Goal: Task Accomplishment & Management: Manage account settings

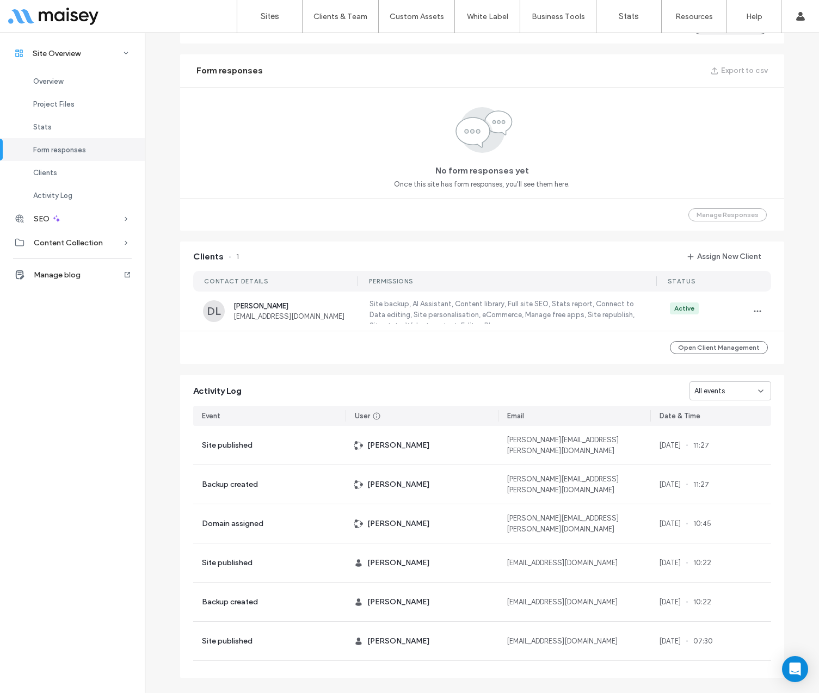
scroll to position [606, 0]
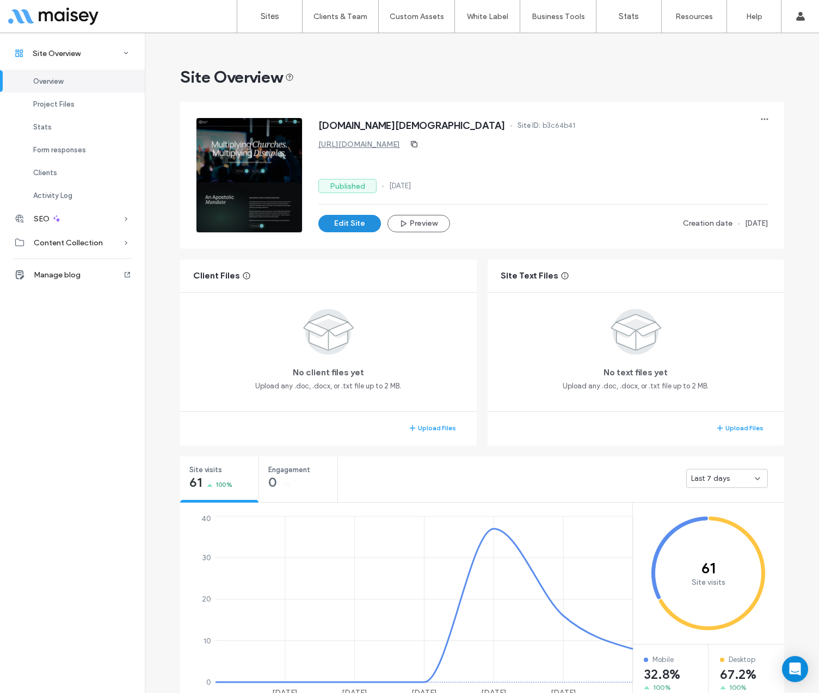
click at [348, 221] on button "Edit Site" at bounding box center [349, 223] width 63 height 17
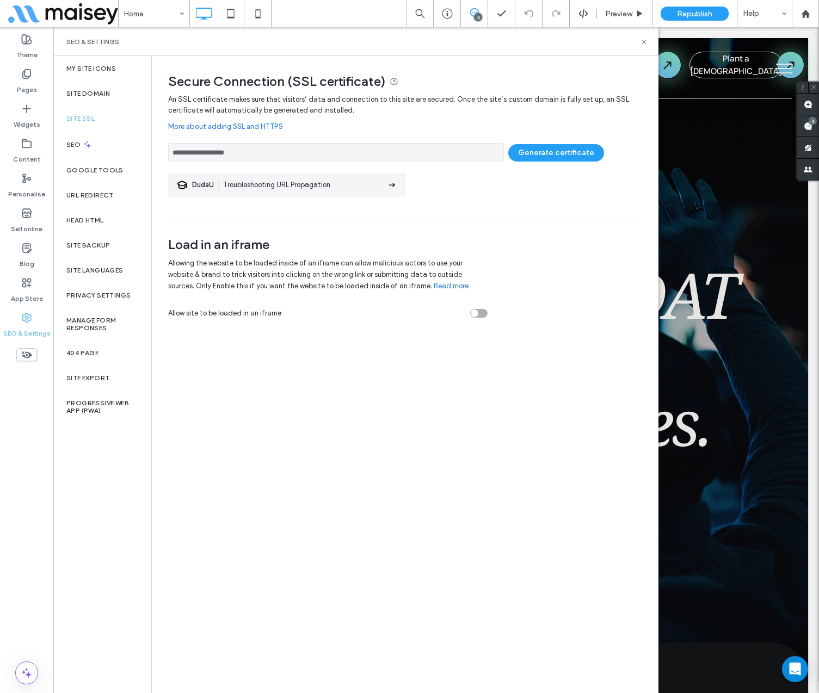
click at [388, 186] on icon at bounding box center [391, 185] width 11 height 11
click at [473, 237] on span "Load in an iframe" at bounding box center [327, 245] width 319 height 16
click at [539, 155] on button "Generate certificate" at bounding box center [556, 152] width 96 height 17
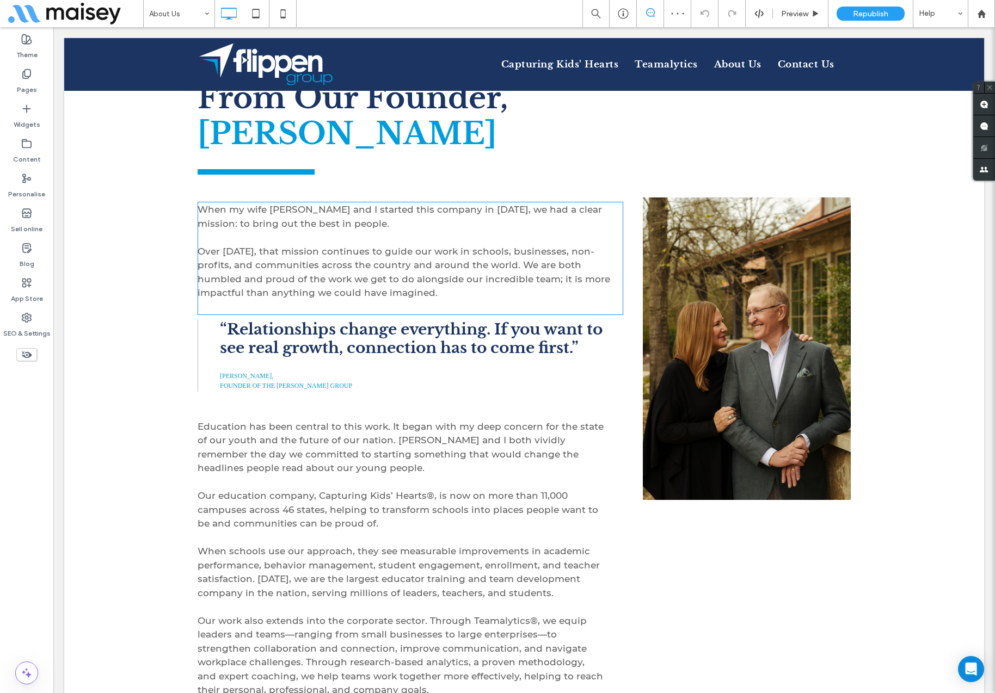
scroll to position [431, 0]
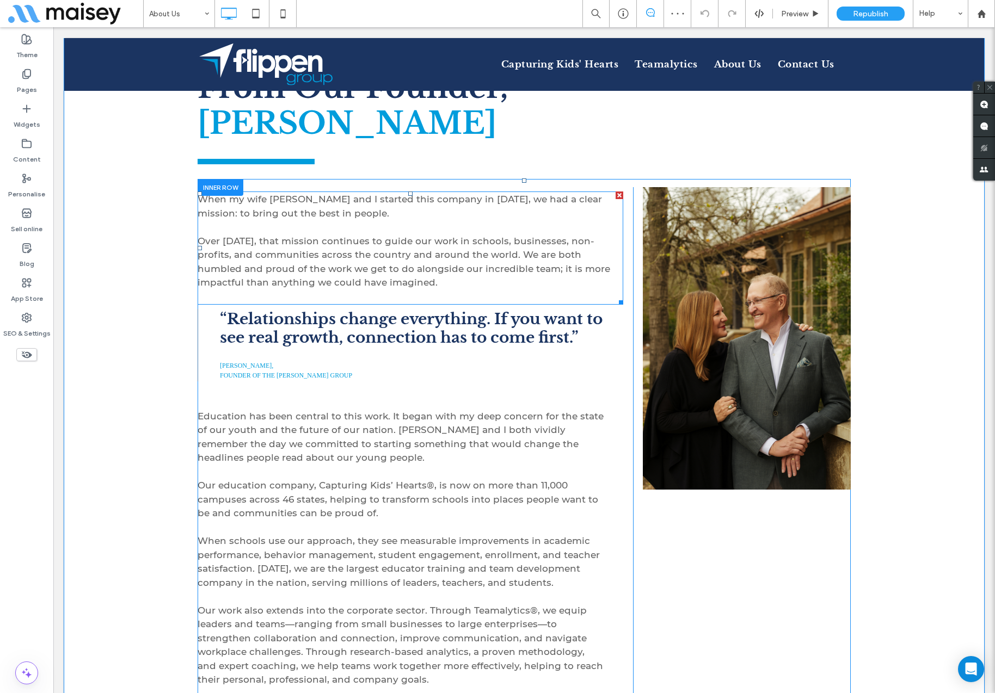
click at [345, 223] on p at bounding box center [411, 227] width 426 height 14
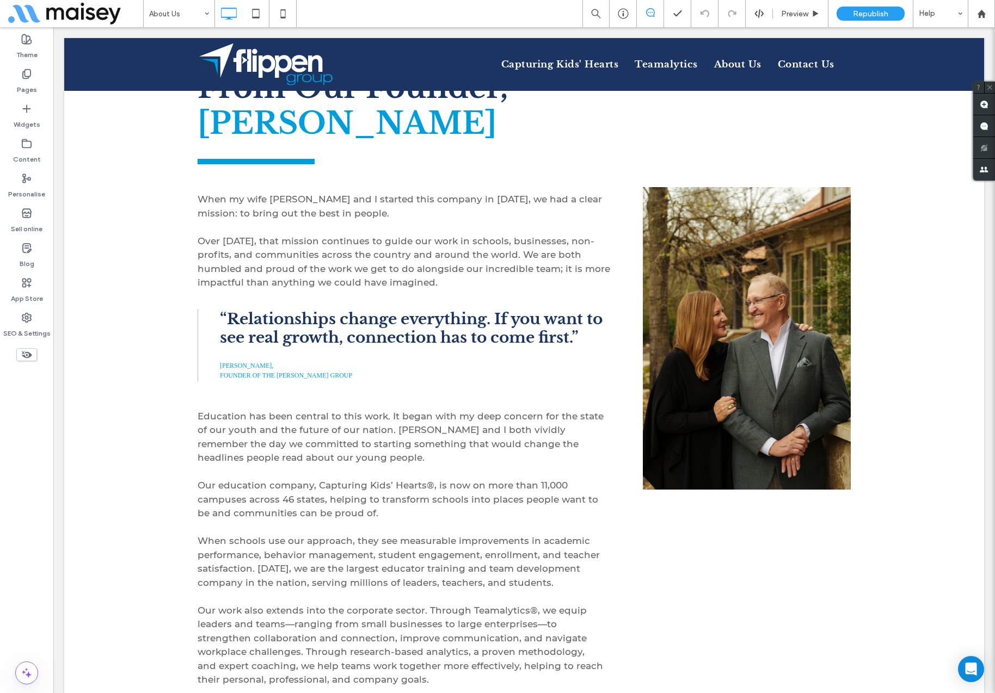
type input "**********"
type input "**"
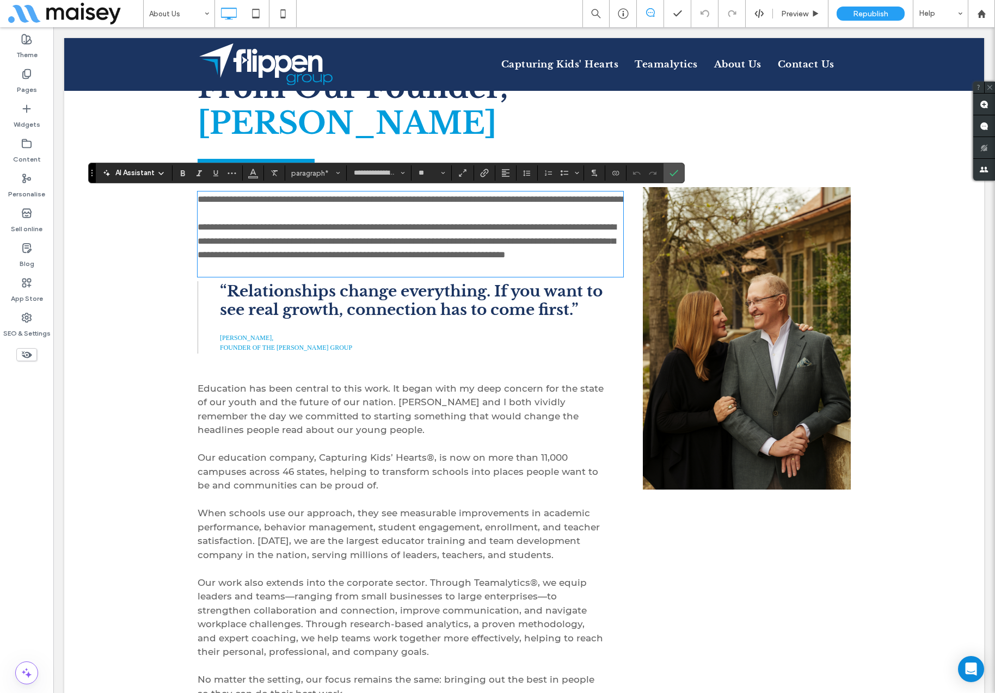
click at [332, 221] on p at bounding box center [411, 214] width 426 height 14
drag, startPoint x: 324, startPoint y: 220, endPoint x: 201, endPoint y: 194, distance: 125.1
click at [201, 194] on div "**********" at bounding box center [411, 234] width 426 height 83
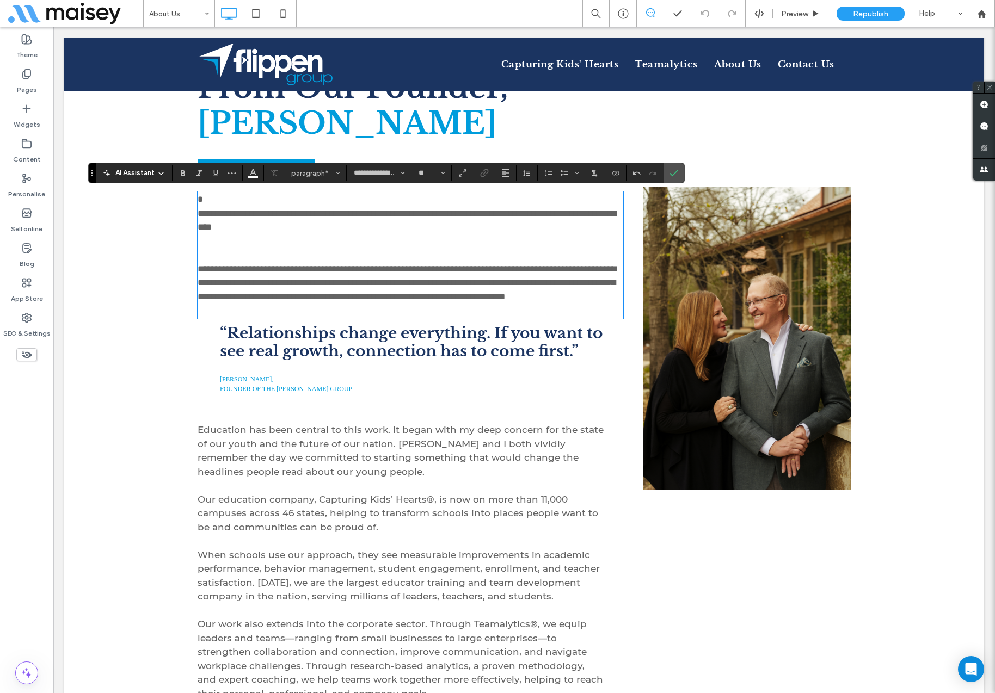
scroll to position [0, 0]
click at [199, 212] on span "**********" at bounding box center [407, 220] width 418 height 23
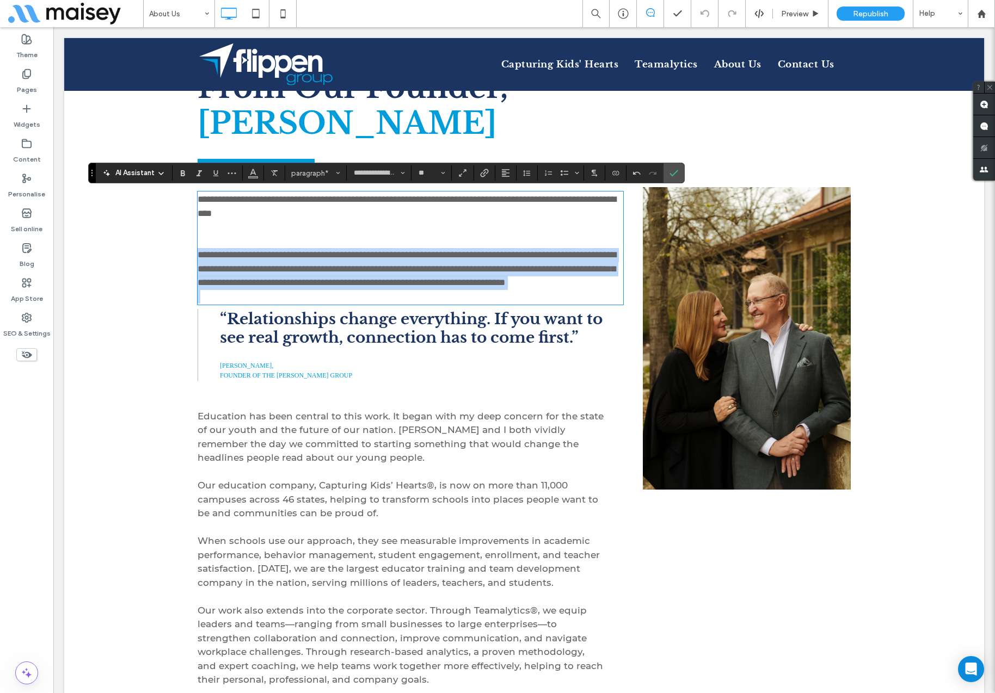
drag, startPoint x: 199, startPoint y: 255, endPoint x: 414, endPoint y: 306, distance: 220.9
click at [414, 304] on div "**********" at bounding box center [411, 248] width 426 height 111
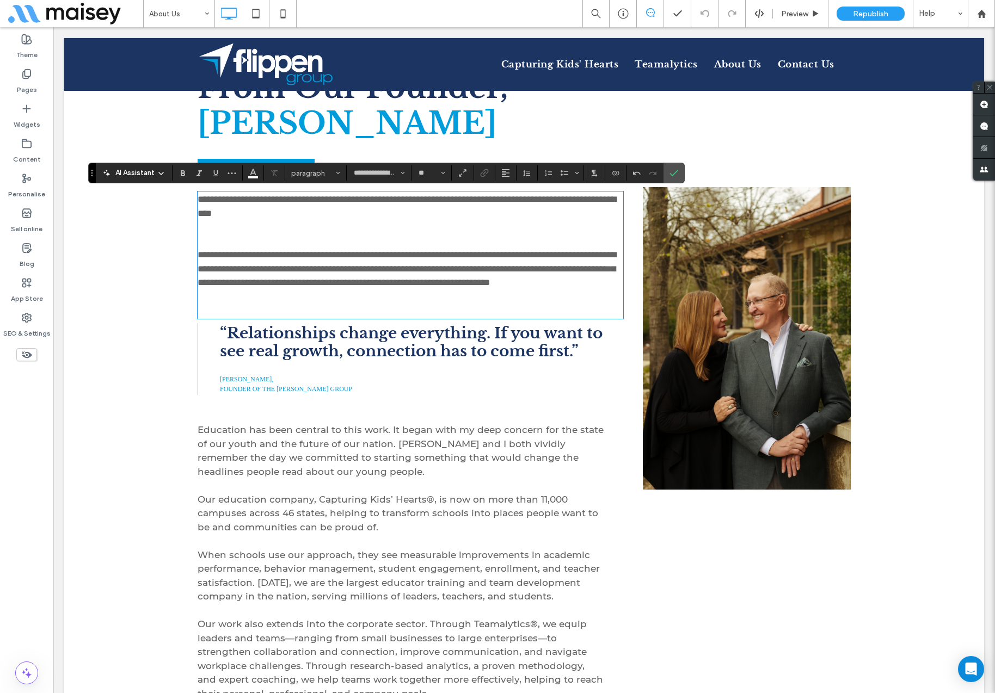
click at [280, 238] on p at bounding box center [411, 242] width 426 height 14
click at [155, 279] on div "Click To Paste From Our Founder, Flip Flippen Click To Paste When my wife Susan…" at bounding box center [524, 497] width 920 height 980
click at [678, 171] on label "Confirm" at bounding box center [673, 173] width 16 height 20
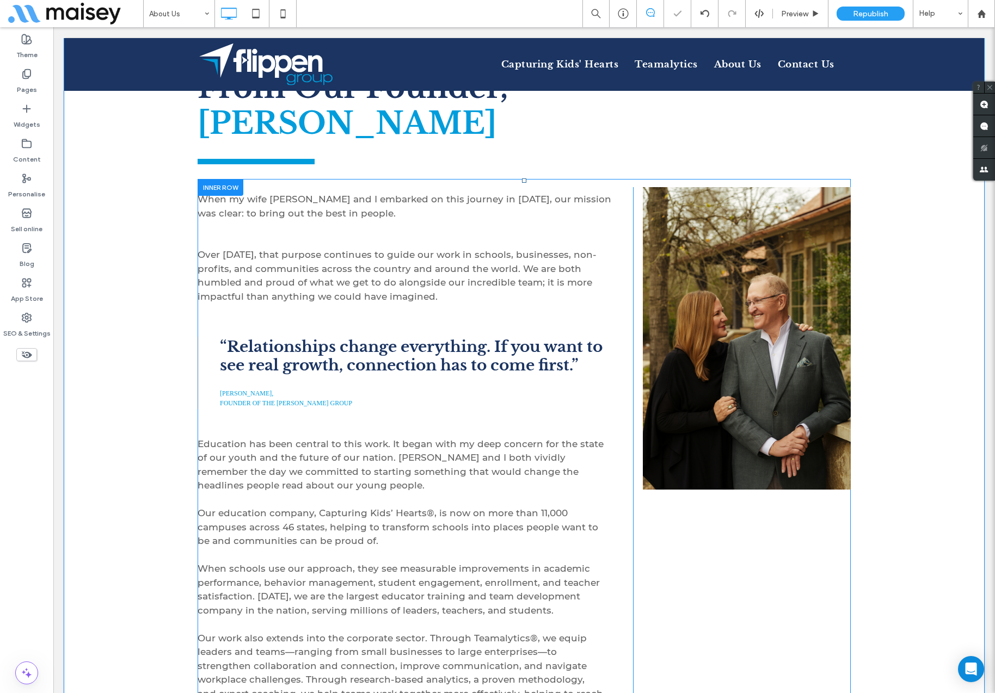
click at [699, 562] on div "Click To Paste" at bounding box center [742, 535] width 218 height 697
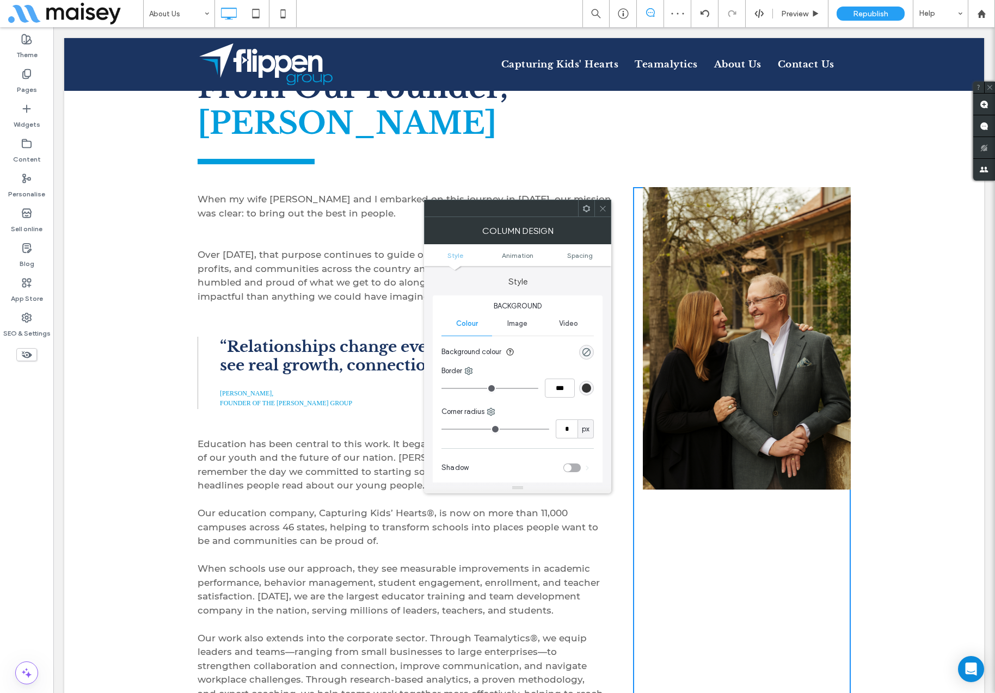
click at [139, 316] on div "Click To Paste From Our Founder, Flip Flippen Click To Paste When my wife Susan…" at bounding box center [524, 504] width 920 height 994
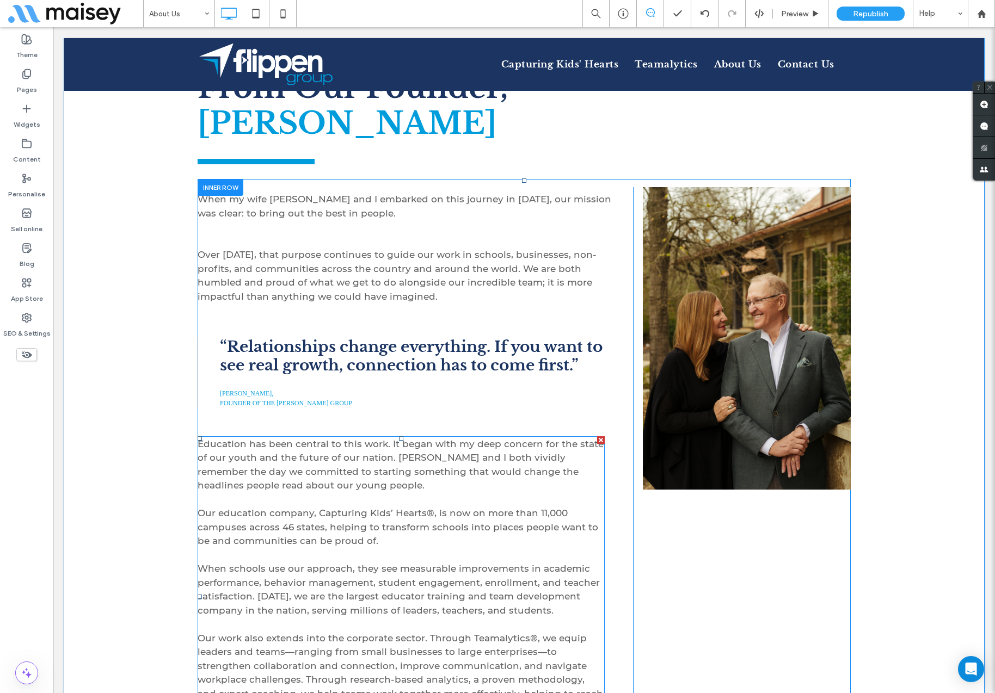
click at [227, 453] on span "Education has been central to this work. It began with my deep concern for the …" at bounding box center [401, 465] width 406 height 53
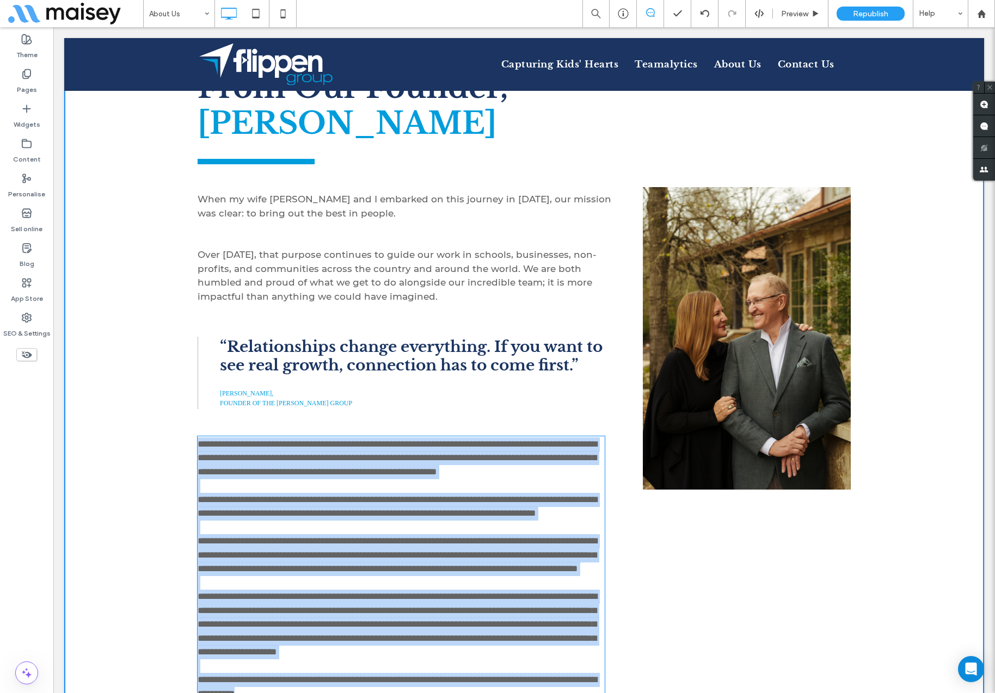
scroll to position [668, 0]
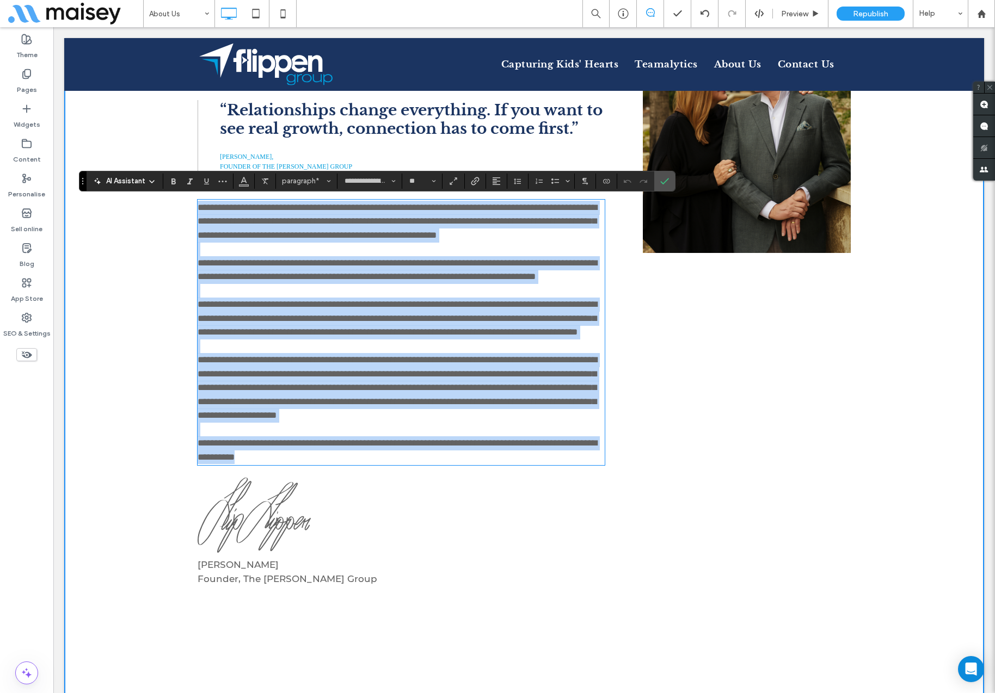
click at [241, 411] on span "**********" at bounding box center [397, 387] width 399 height 65
drag, startPoint x: 199, startPoint y: 205, endPoint x: 398, endPoint y: 509, distance: 363.1
click at [398, 465] on div "**********" at bounding box center [401, 333] width 407 height 264
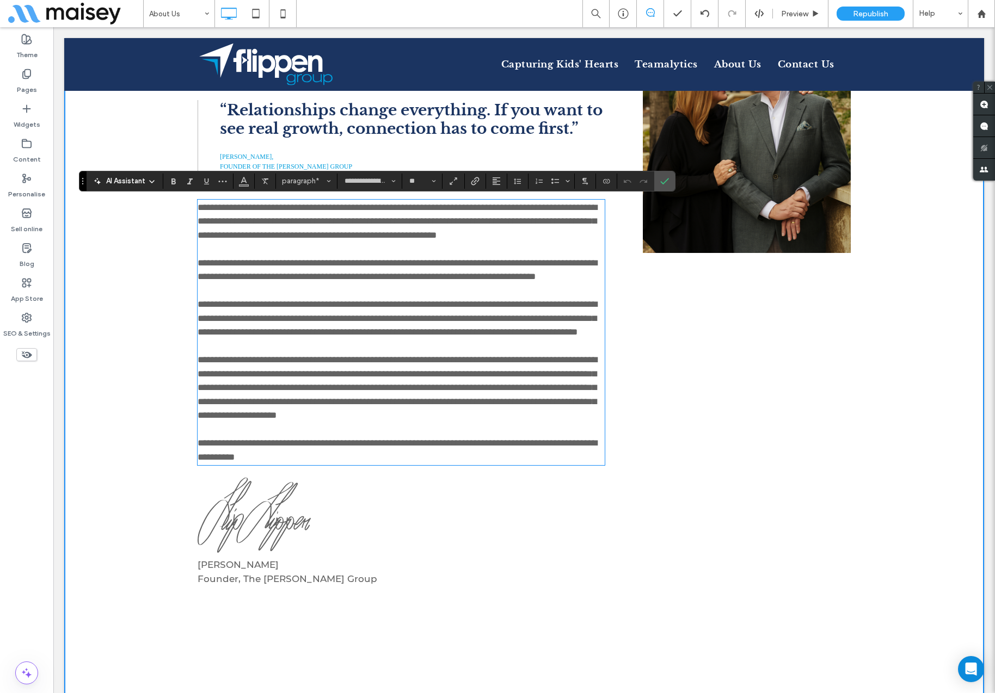
scroll to position [0, 0]
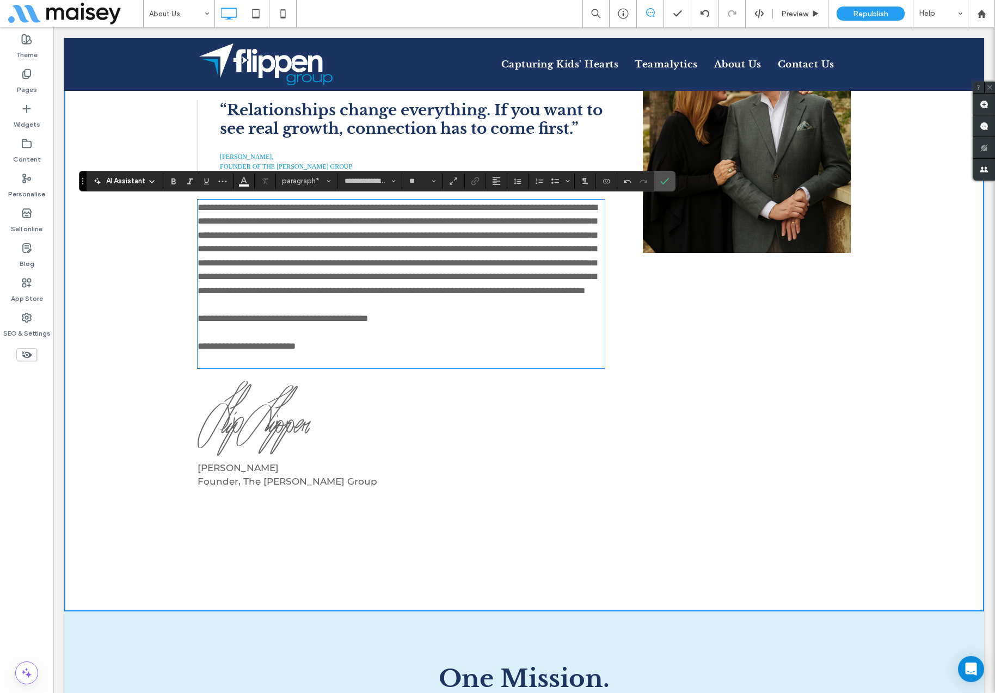
click at [686, 398] on div "Click To Paste" at bounding box center [742, 222] width 218 height 544
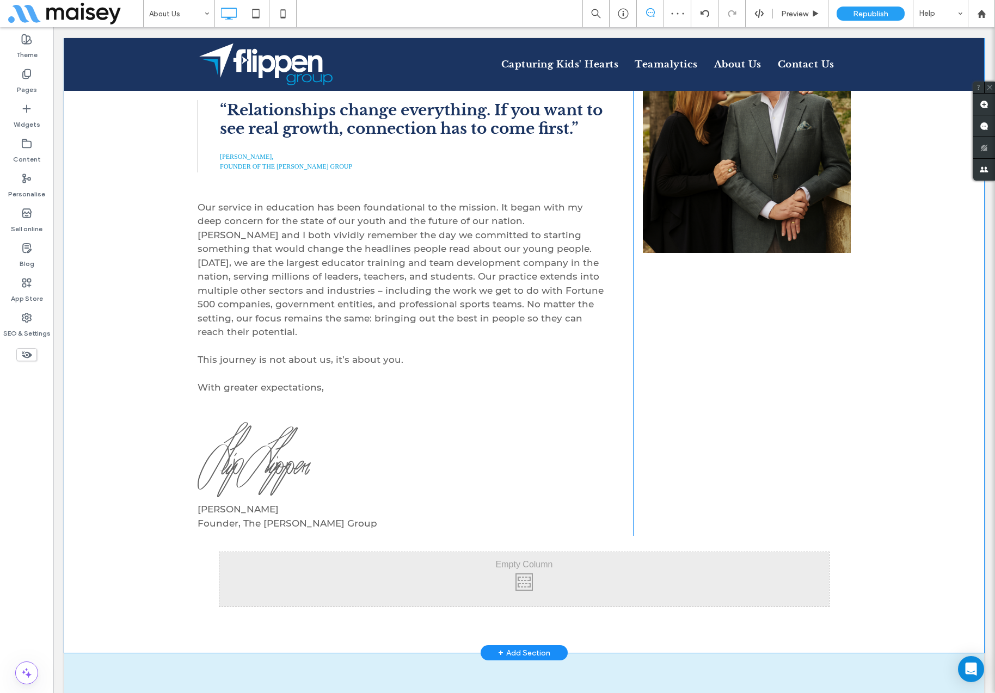
click at [904, 532] on div "Click To Paste From Our Founder, Flip Flippen Click To Paste When my wife Susan…" at bounding box center [524, 211] width 920 height 883
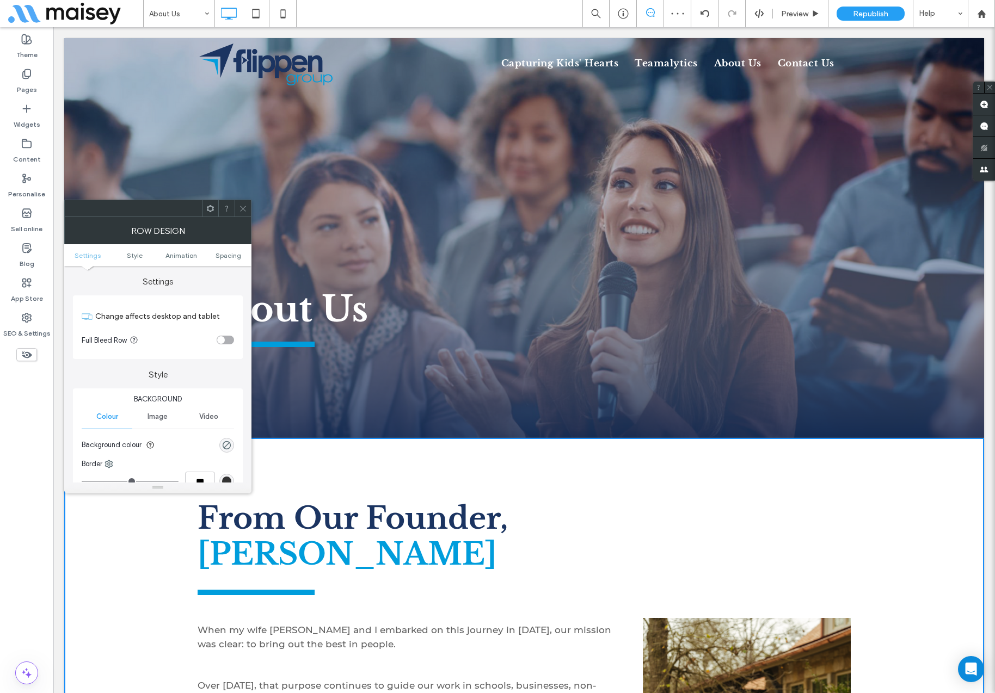
click at [246, 212] on icon at bounding box center [243, 209] width 8 height 8
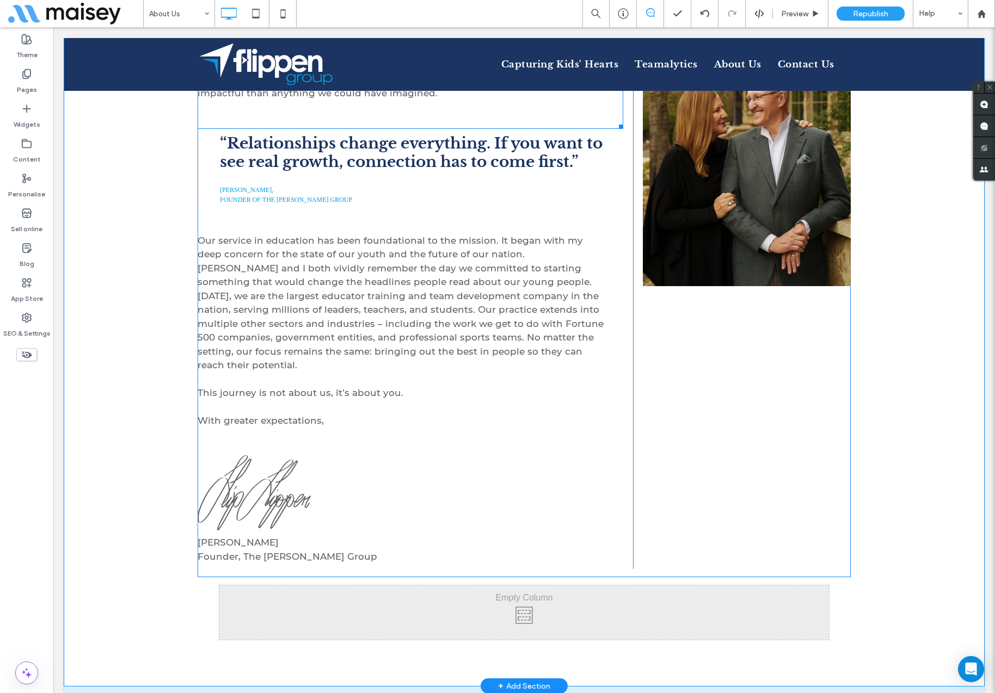
scroll to position [679, 0]
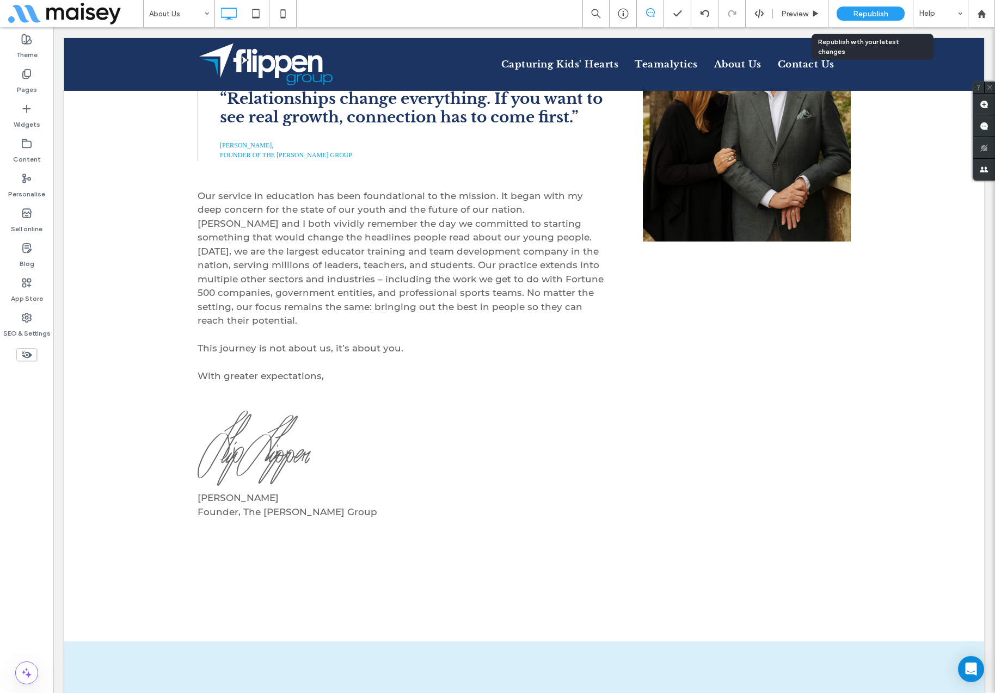
click at [868, 16] on span "Republish" at bounding box center [870, 13] width 35 height 9
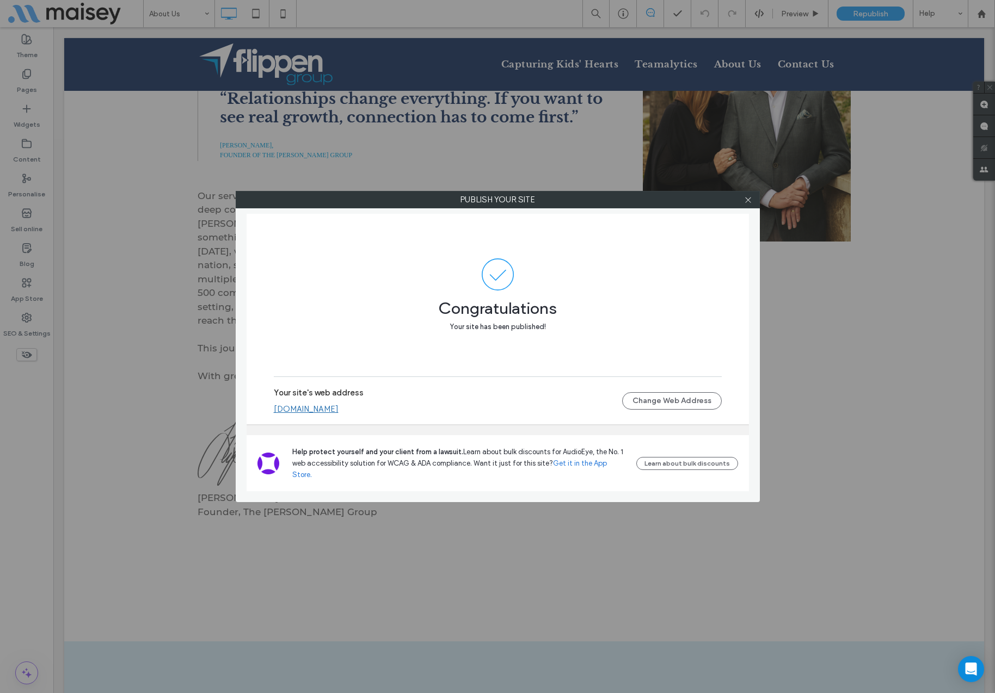
click at [338, 414] on link "flippengroup.multiscreensite.com" at bounding box center [306, 409] width 65 height 10
click at [752, 204] on div at bounding box center [748, 200] width 16 height 16
click at [748, 201] on icon at bounding box center [748, 200] width 8 height 8
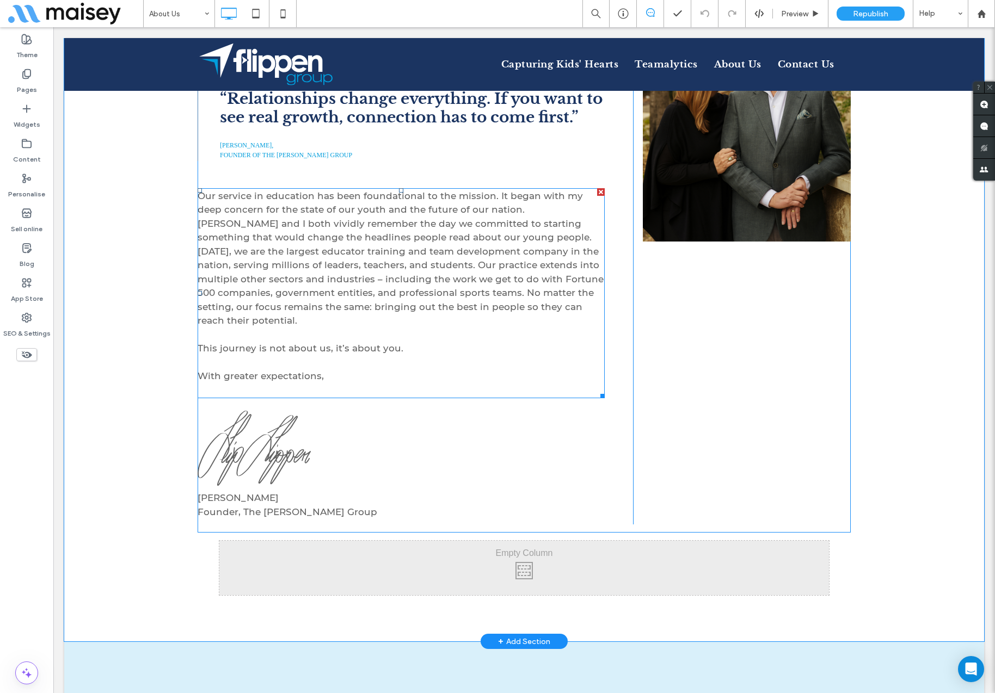
click at [281, 328] on p at bounding box center [401, 335] width 407 height 14
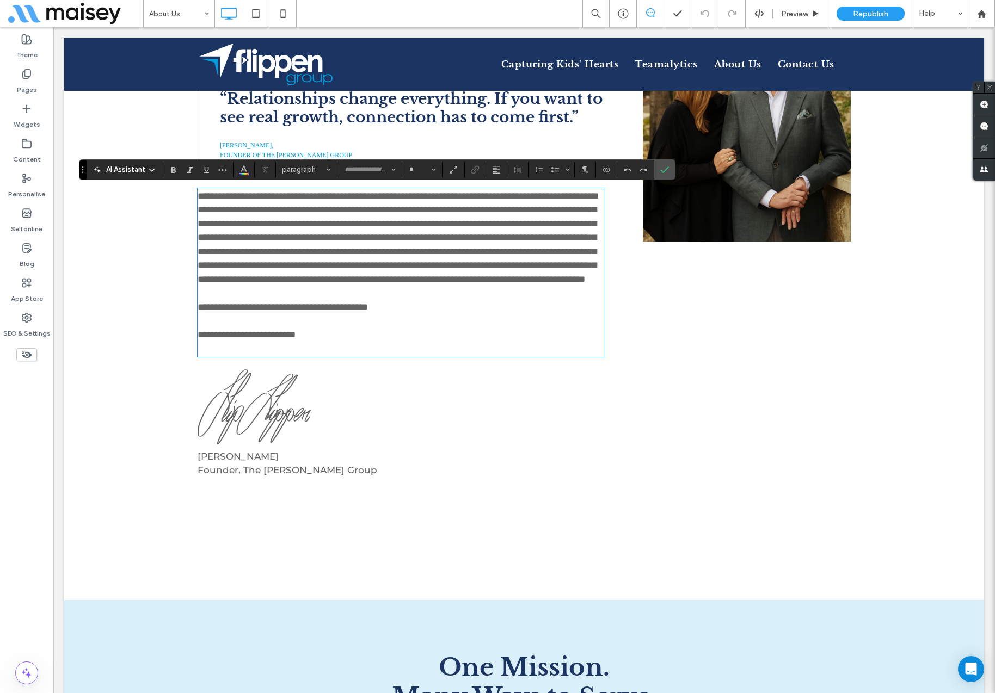
type input "**********"
type input "**"
click at [260, 300] on p at bounding box center [401, 293] width 407 height 14
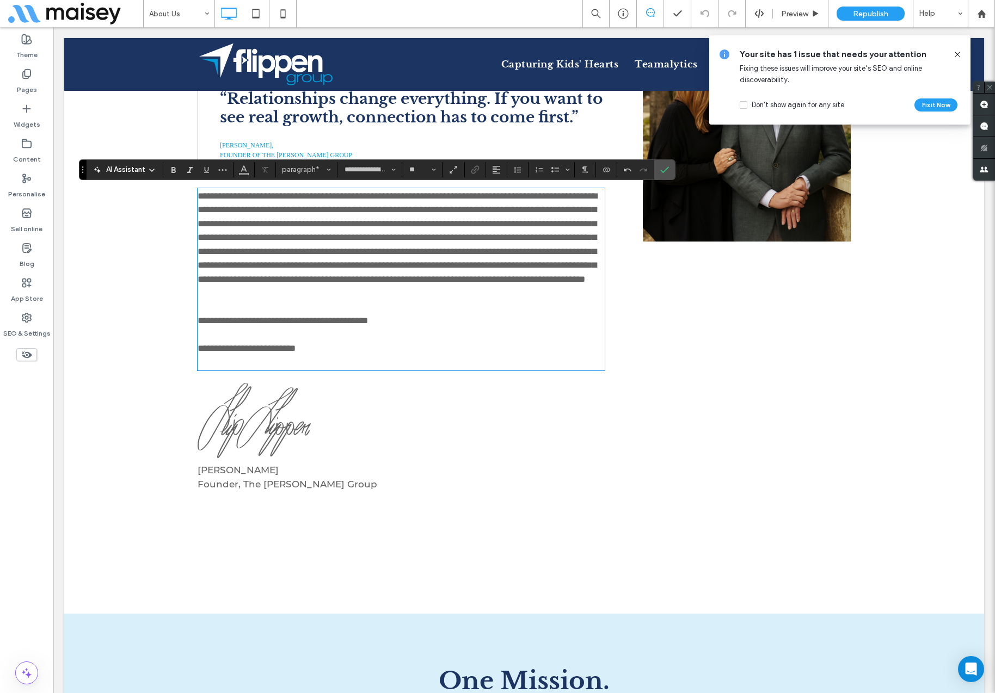
click at [272, 342] on p at bounding box center [401, 335] width 407 height 14
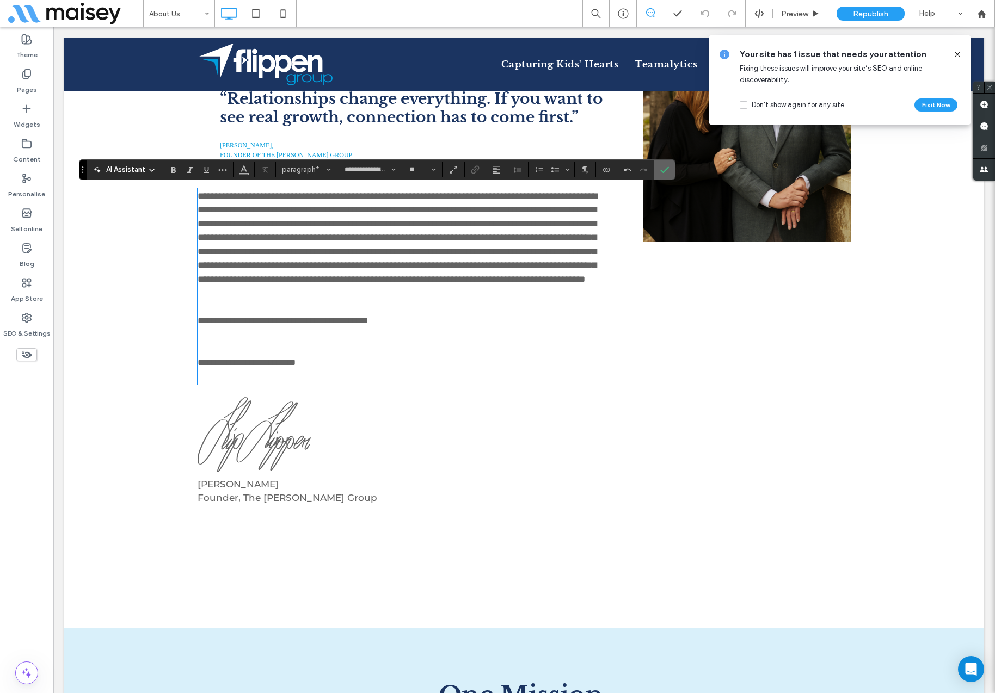
click at [671, 169] on label "Confirm" at bounding box center [664, 170] width 16 height 20
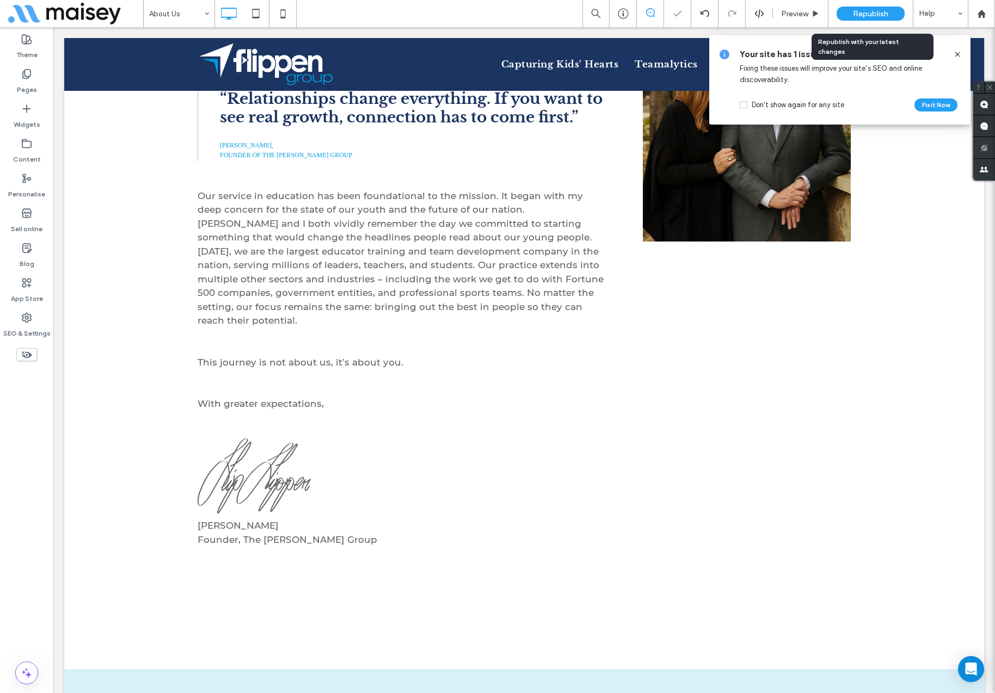
click at [874, 18] on span "Republish" at bounding box center [870, 13] width 35 height 9
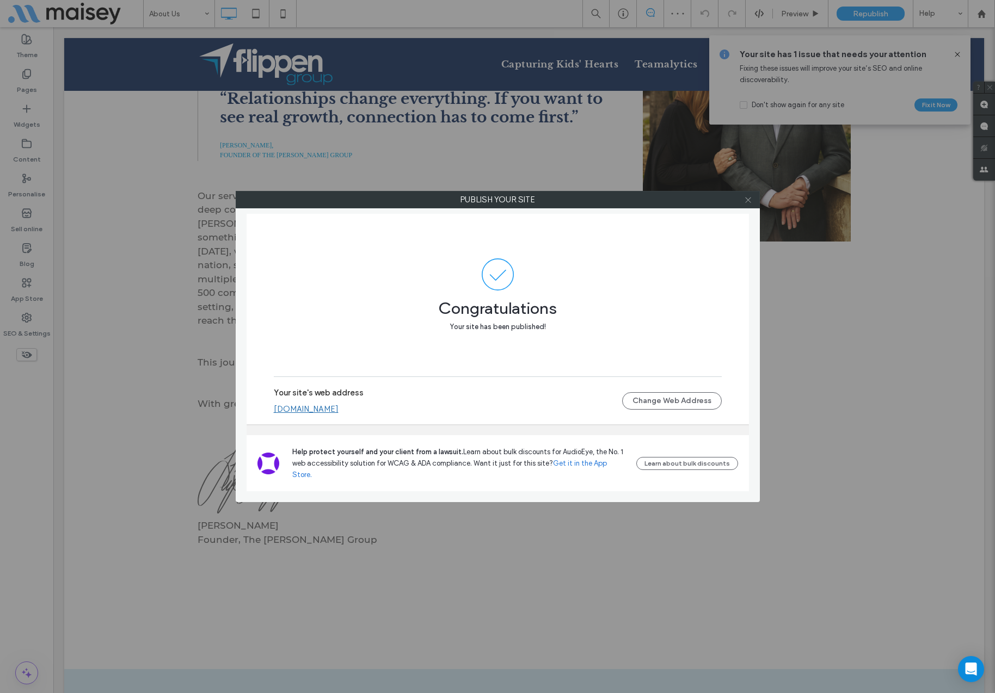
click at [748, 199] on use at bounding box center [747, 199] width 5 height 5
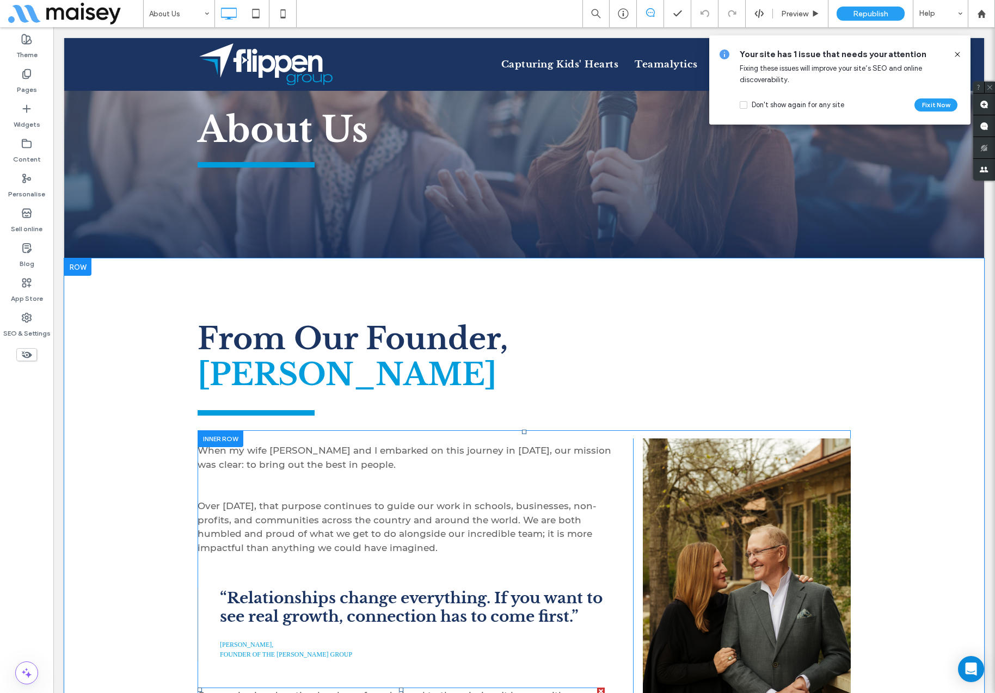
scroll to position [81, 0]
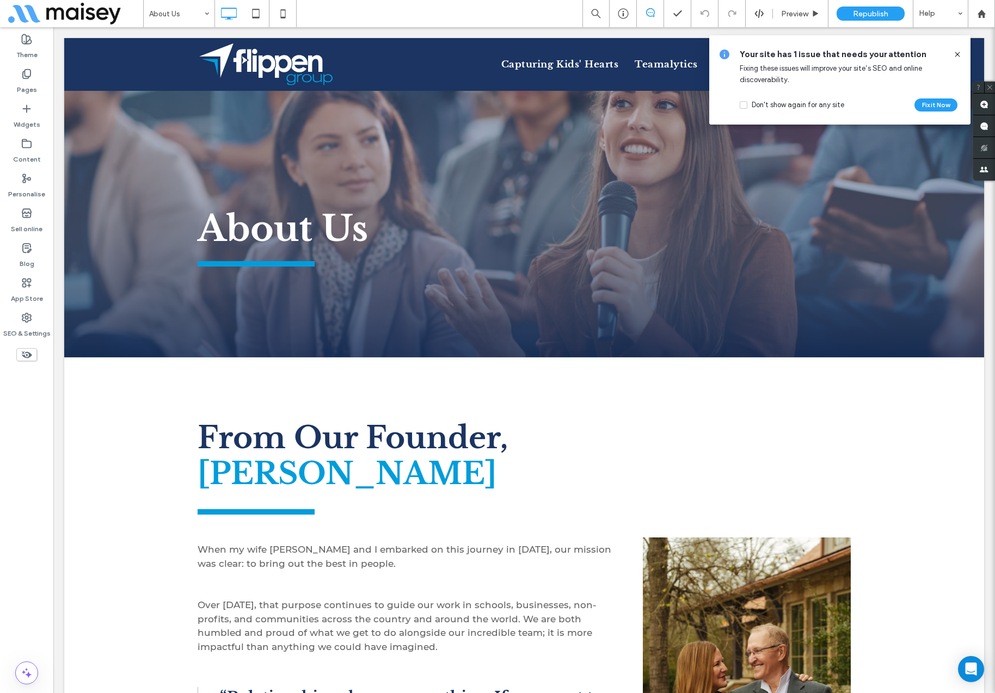
click at [958, 53] on icon at bounding box center [957, 54] width 9 height 9
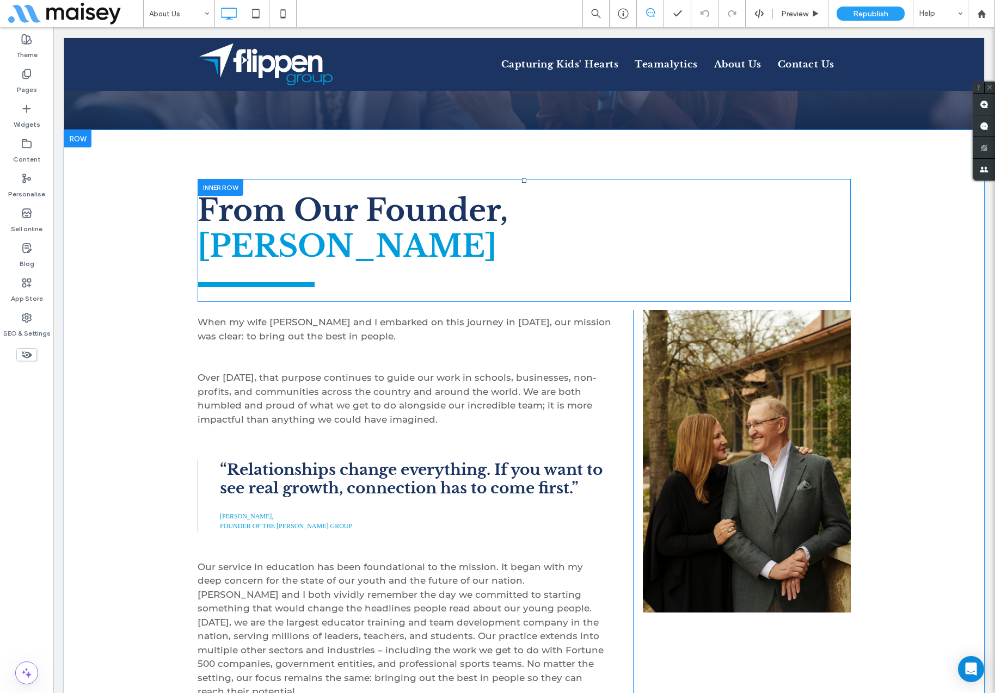
scroll to position [341, 0]
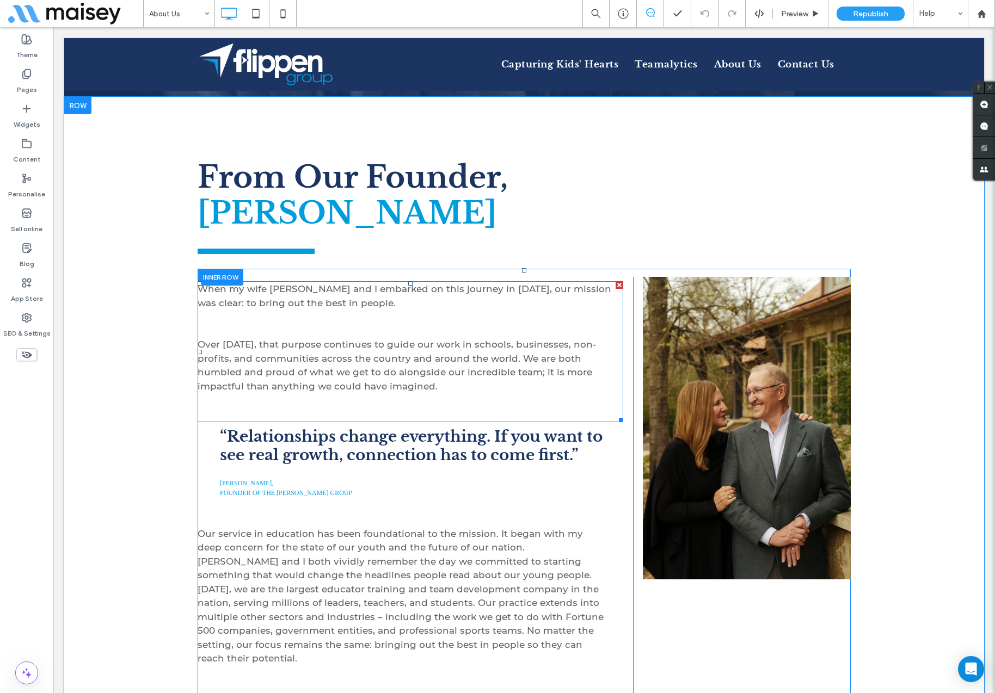
click at [325, 299] on span "When my wife Susan and I embarked on this journey in 1990, our mission was clea…" at bounding box center [405, 295] width 414 height 25
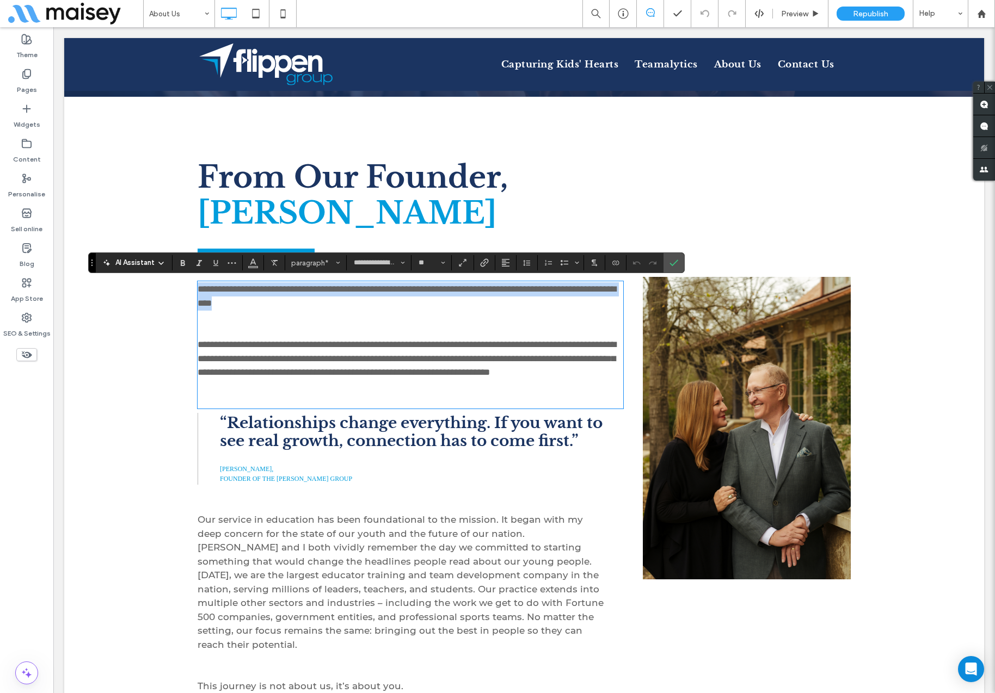
drag, startPoint x: 342, startPoint y: 304, endPoint x: 200, endPoint y: 288, distance: 143.4
click at [200, 288] on p "**********" at bounding box center [411, 296] width 426 height 28
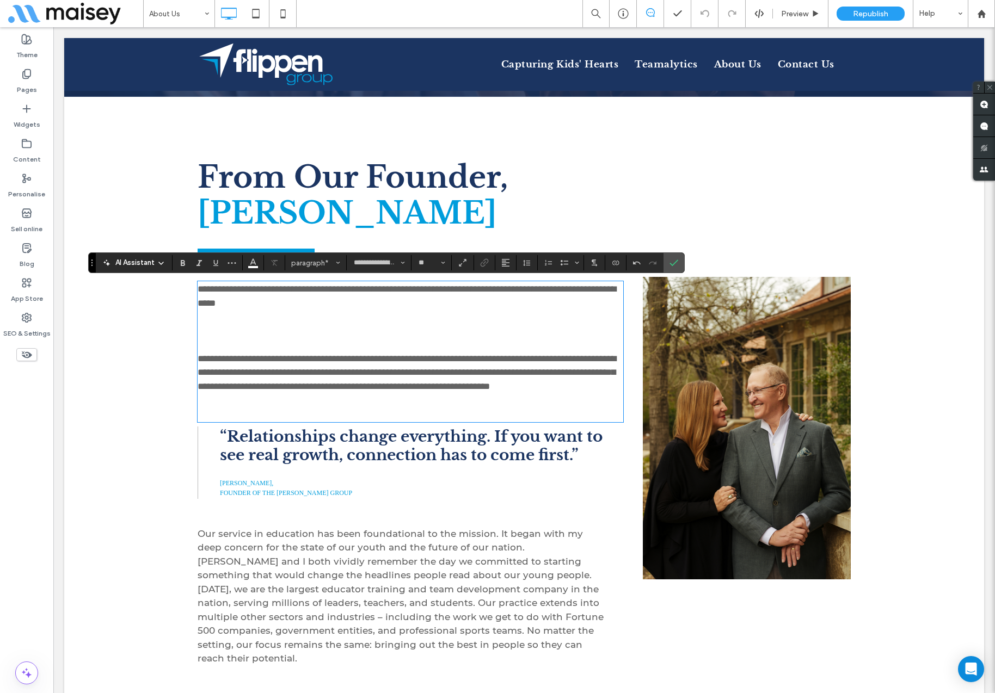
scroll to position [0, 0]
click at [220, 328] on p at bounding box center [411, 331] width 426 height 14
click at [215, 349] on p at bounding box center [411, 345] width 426 height 14
click at [218, 327] on p at bounding box center [411, 331] width 426 height 14
click at [261, 332] on p at bounding box center [411, 331] width 426 height 14
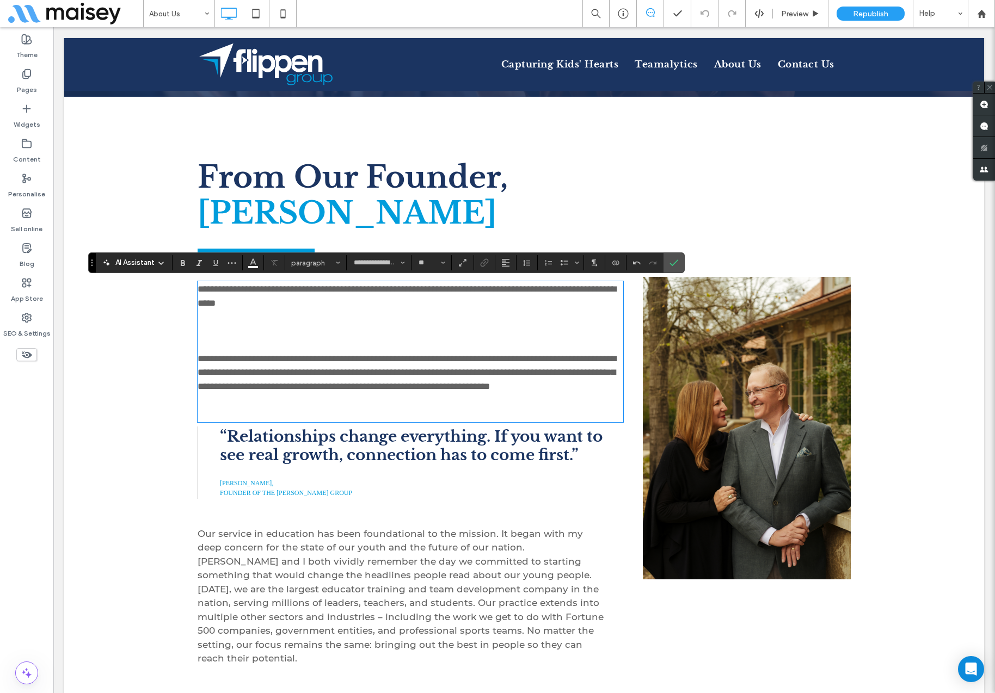
click at [258, 345] on p at bounding box center [411, 345] width 426 height 14
click at [346, 306] on p "**********" at bounding box center [411, 296] width 426 height 28
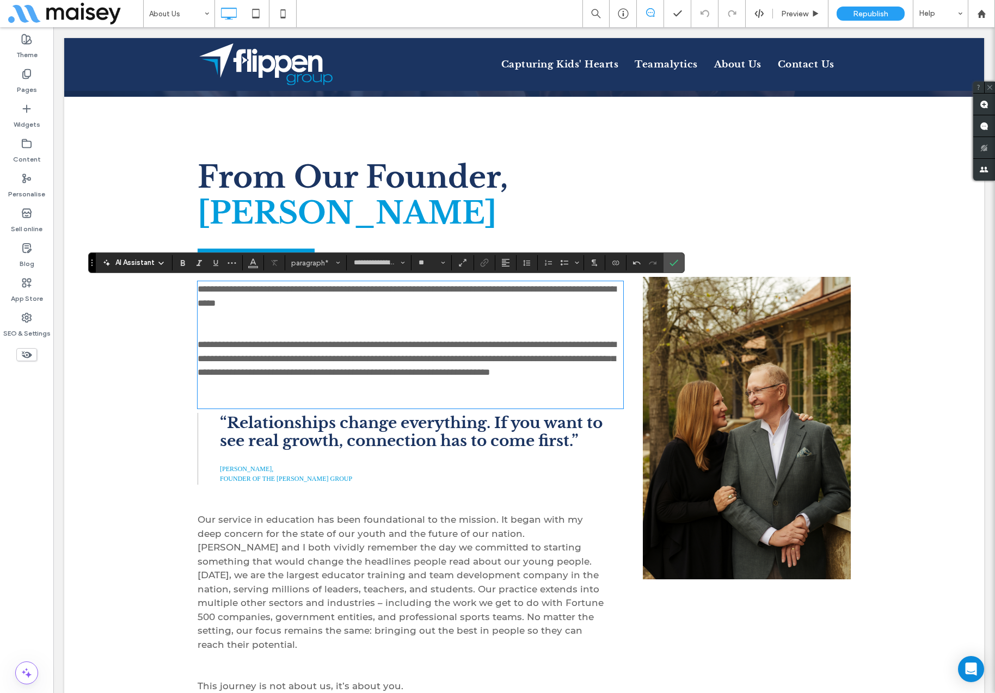
click at [373, 375] on span "**********" at bounding box center [407, 358] width 418 height 37
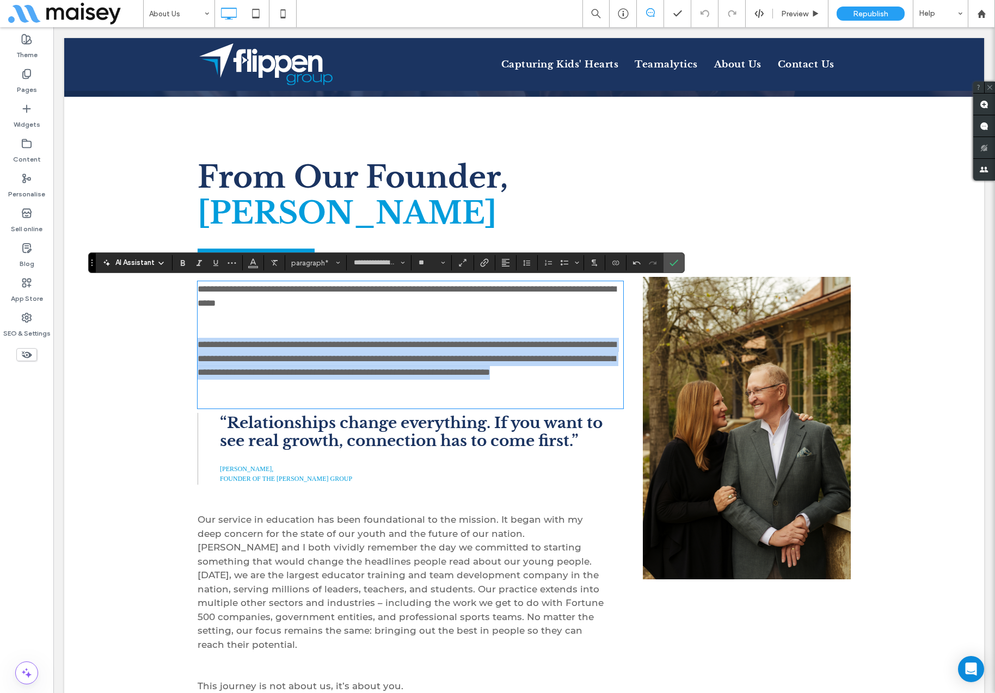
drag, startPoint x: 369, startPoint y: 385, endPoint x: 194, endPoint y: 347, distance: 179.7
click at [194, 347] on div "Click To Paste From Our Founder, Flip Flippen Click To Paste When my wife Susan…" at bounding box center [524, 545] width 920 height 897
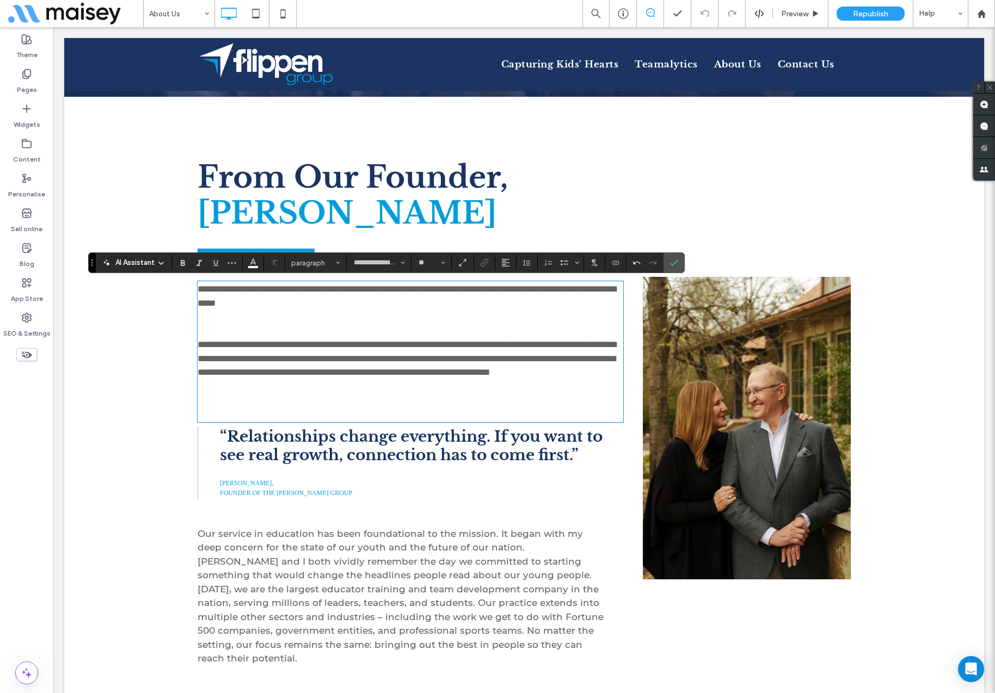
click at [256, 414] on p at bounding box center [411, 407] width 426 height 28
click at [357, 394] on p at bounding box center [411, 387] width 426 height 14
click at [389, 393] on p at bounding box center [411, 387] width 426 height 14
click at [383, 380] on p "**********" at bounding box center [411, 359] width 426 height 42
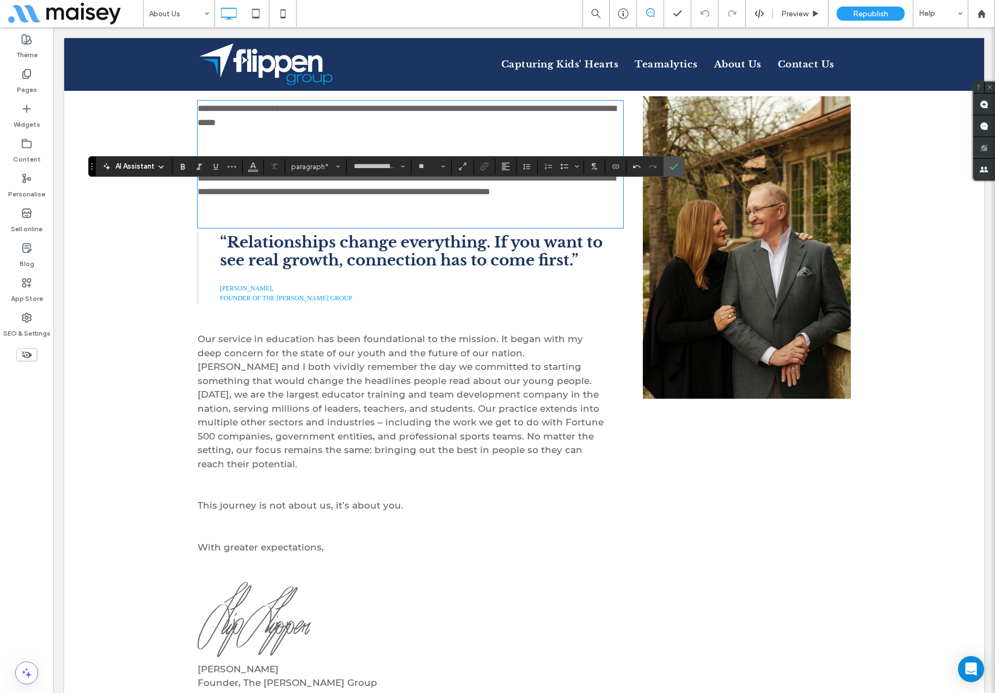
scroll to position [551, 0]
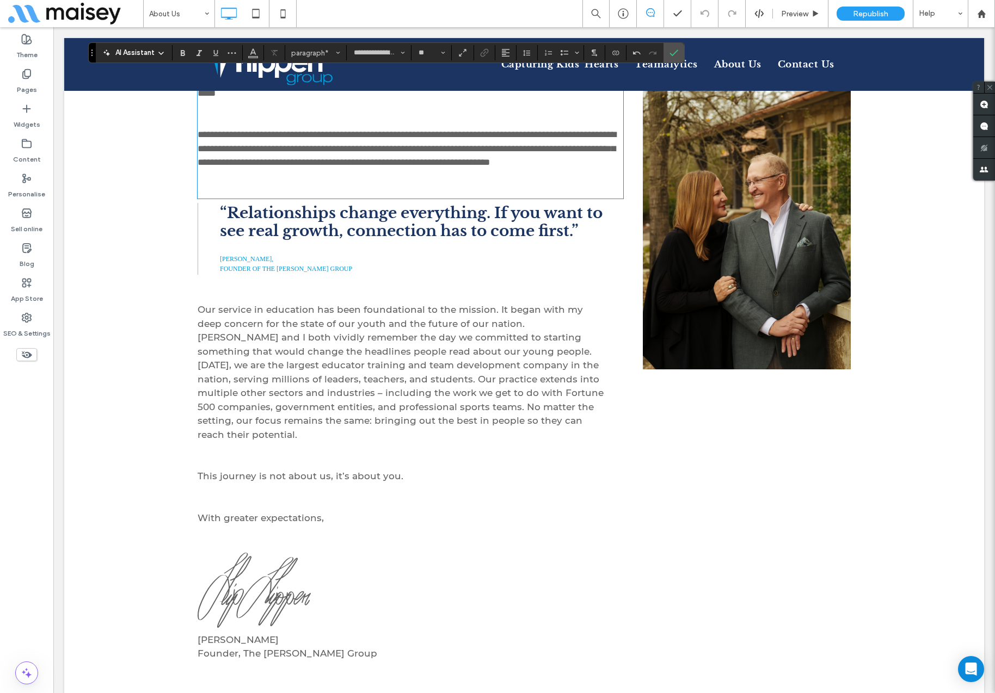
click at [265, 371] on p "Our service in education has been foundational to the mission. It began with my…" at bounding box center [401, 372] width 407 height 139
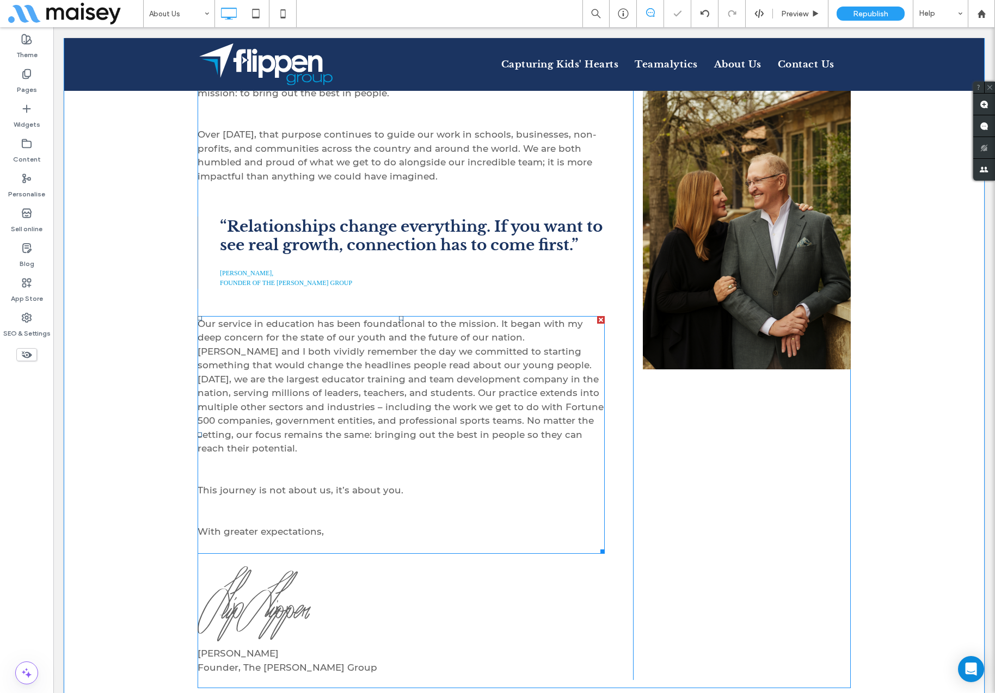
click at [226, 335] on span "Our service in education has been foundational to the mission. It began with my…" at bounding box center [401, 386] width 406 height 136
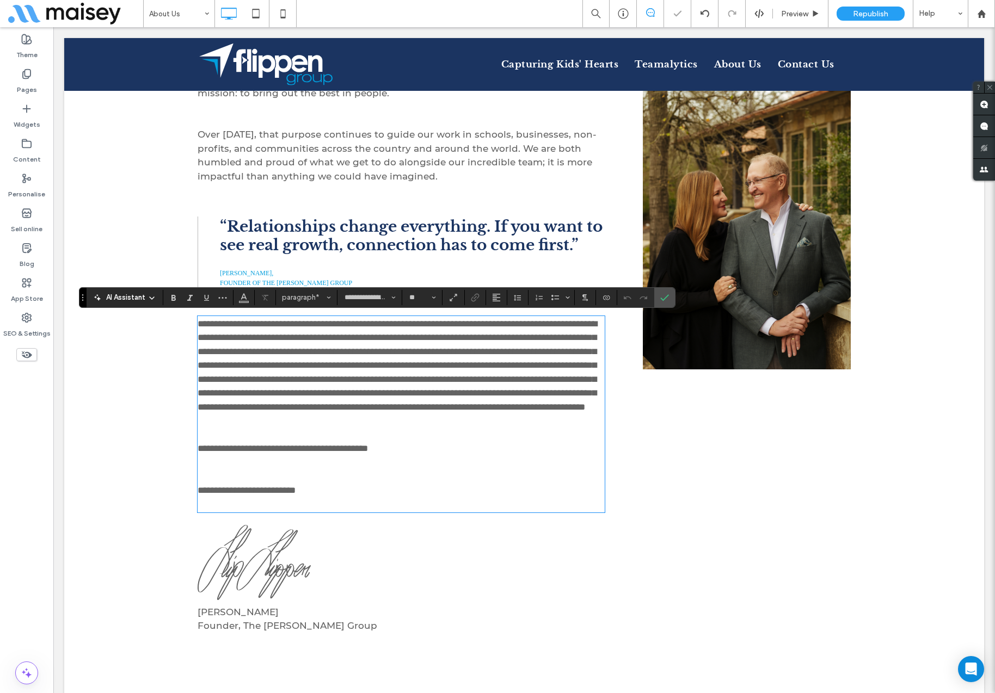
click at [500, 412] on span "**********" at bounding box center [397, 365] width 399 height 93
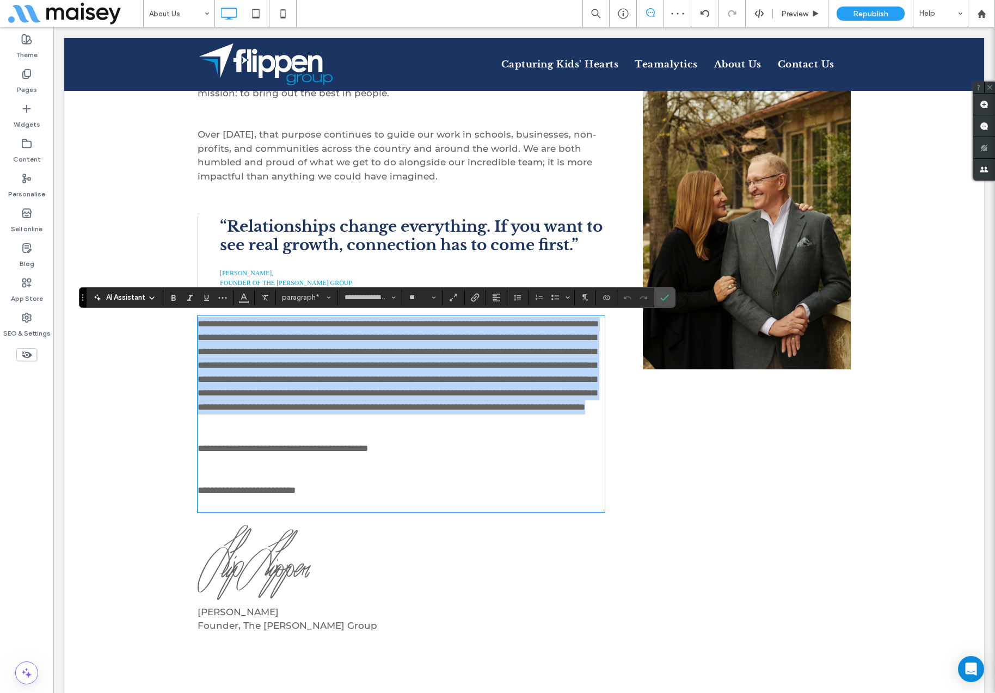
drag, startPoint x: 511, startPoint y: 436, endPoint x: 200, endPoint y: 326, distance: 330.4
click at [200, 326] on p "**********" at bounding box center [401, 365] width 407 height 97
drag, startPoint x: 517, startPoint y: 441, endPoint x: 199, endPoint y: 317, distance: 341.1
click at [199, 317] on div "**********" at bounding box center [401, 414] width 407 height 194
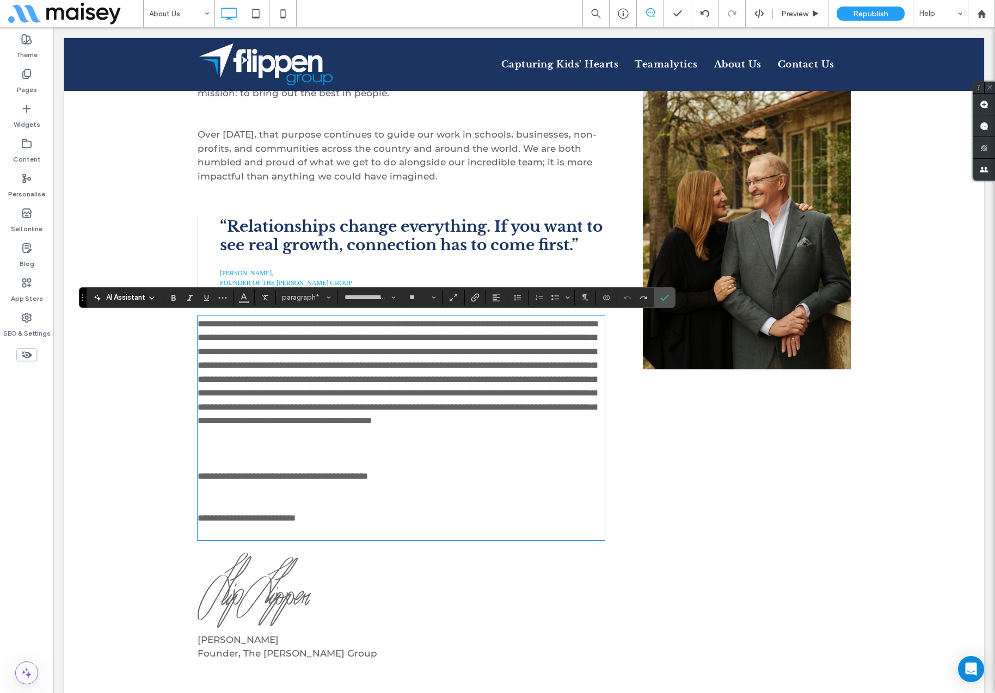
scroll to position [0, 0]
click at [271, 442] on p at bounding box center [401, 435] width 407 height 14
click at [347, 456] on p at bounding box center [401, 449] width 407 height 14
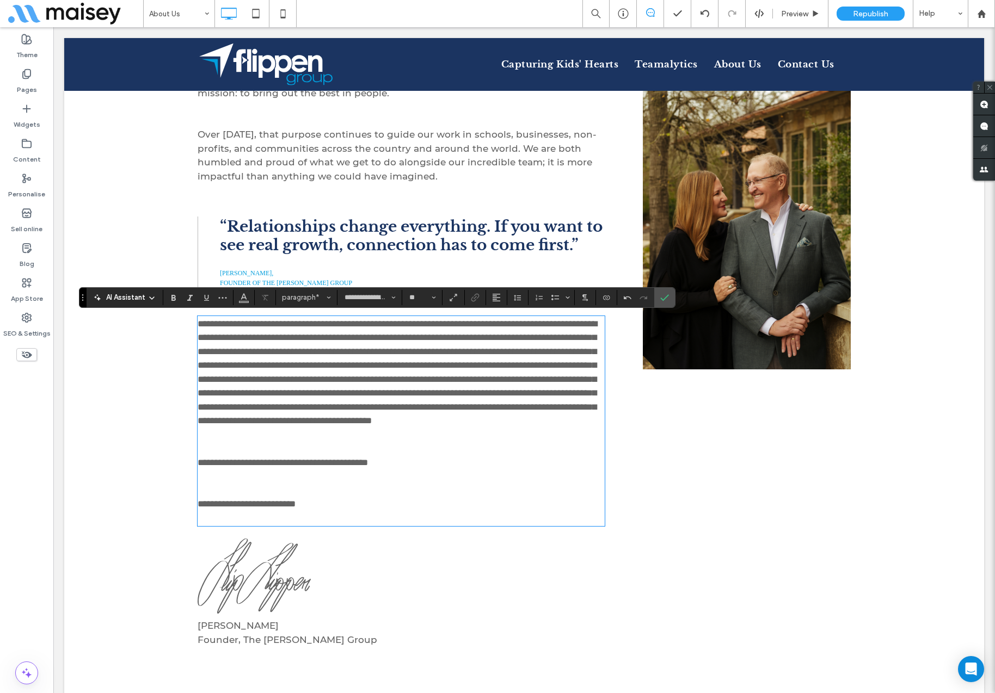
click at [408, 428] on p "**********" at bounding box center [401, 372] width 407 height 111
click at [668, 301] on icon "Confirm" at bounding box center [664, 297] width 9 height 9
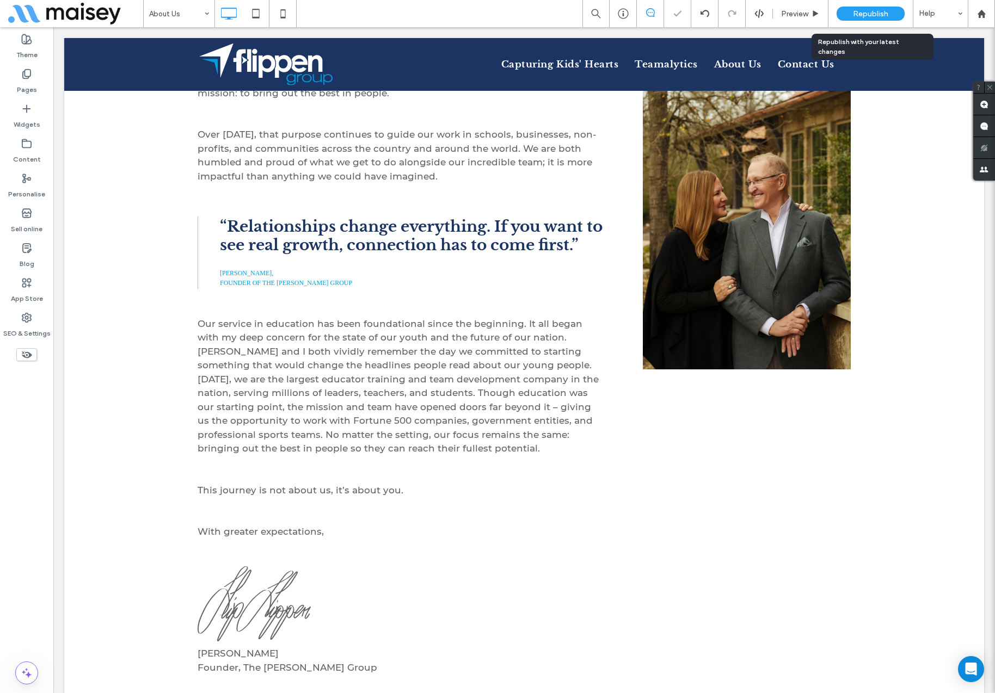
click at [881, 13] on span "Republish" at bounding box center [870, 13] width 35 height 9
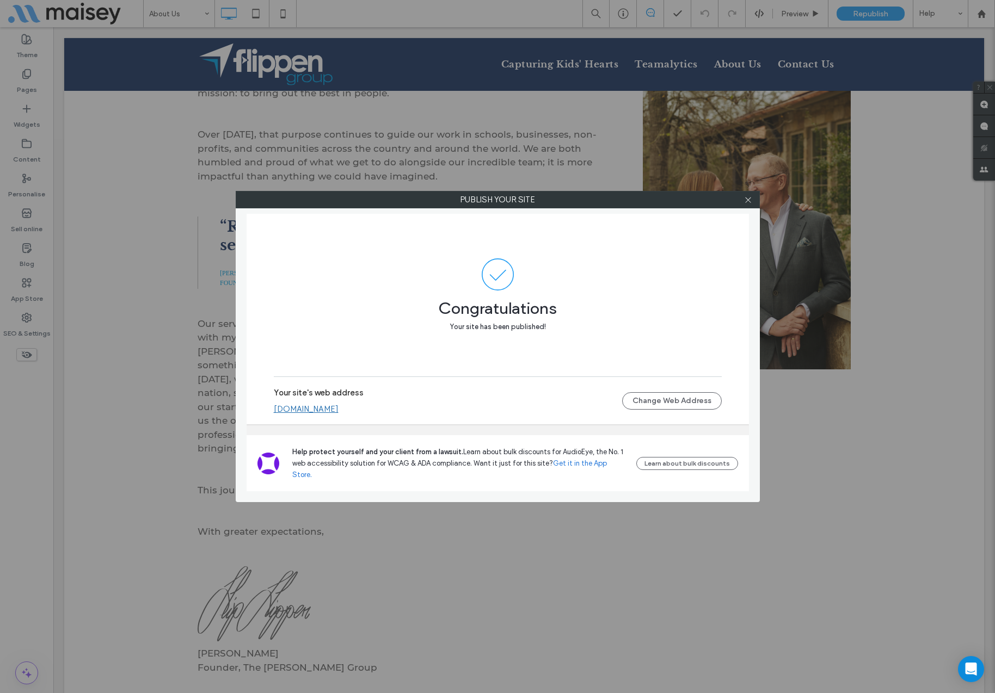
click at [752, 200] on div at bounding box center [748, 200] width 16 height 16
click at [748, 201] on icon at bounding box center [748, 200] width 8 height 8
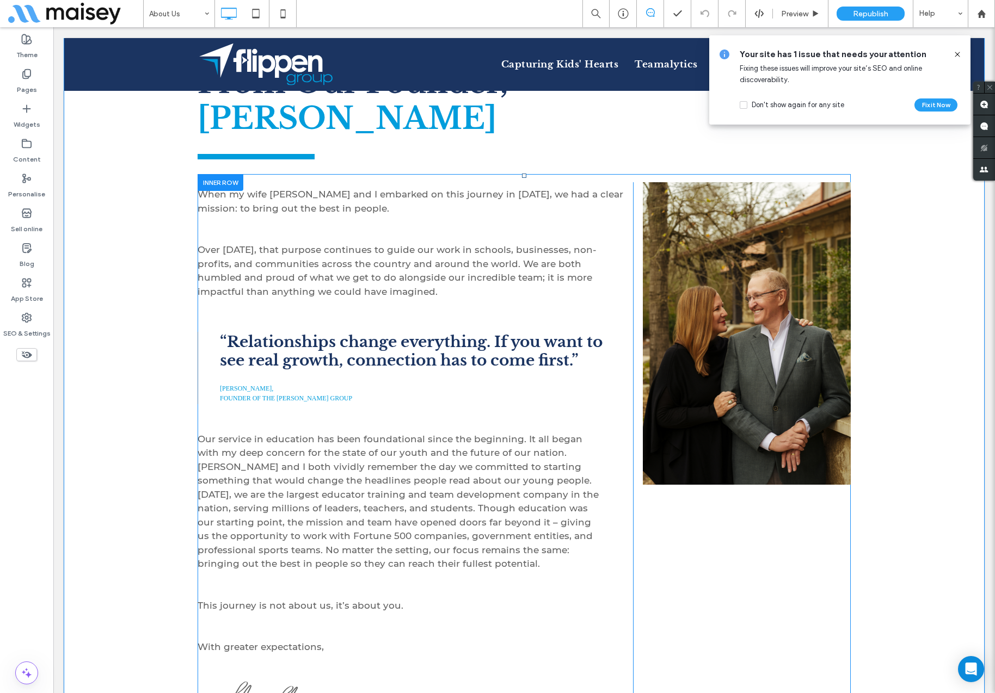
scroll to position [384, 0]
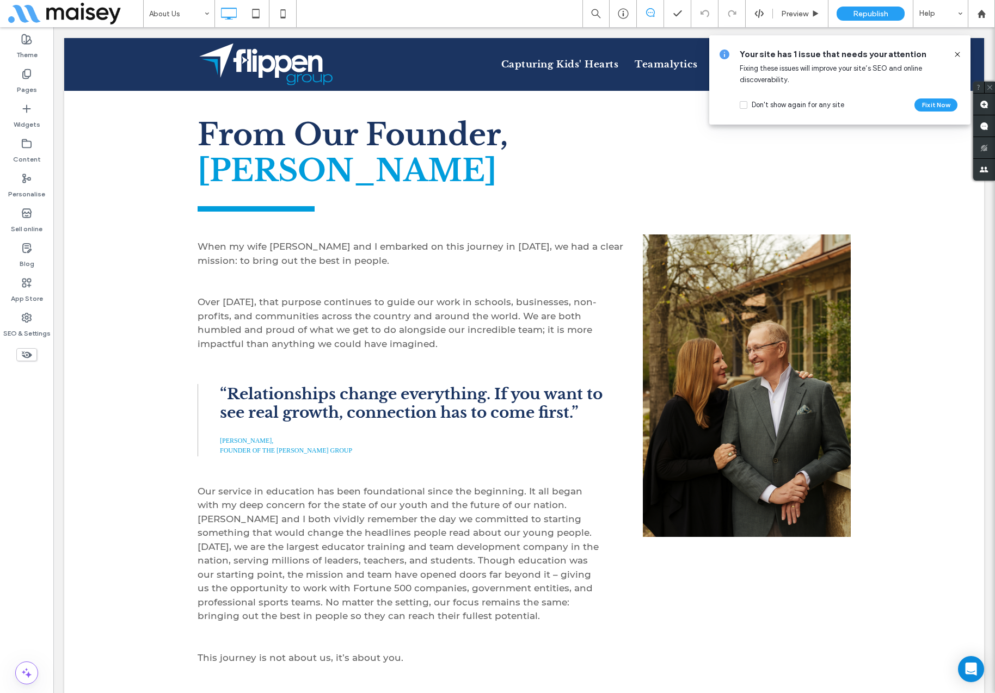
click at [958, 54] on icon at bounding box center [957, 54] width 9 height 9
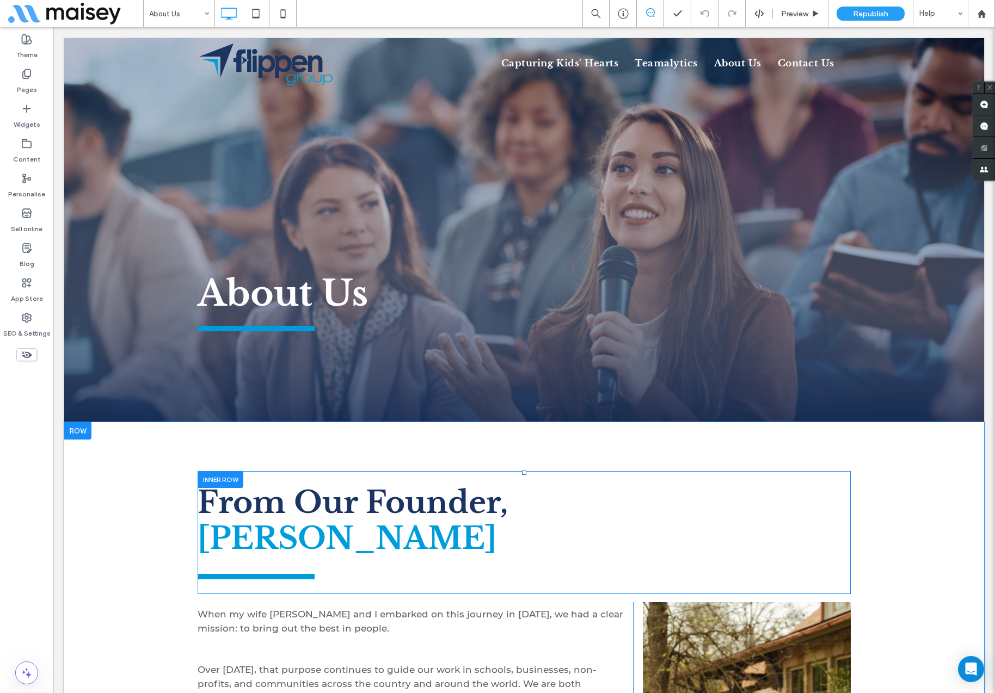
scroll to position [0, 0]
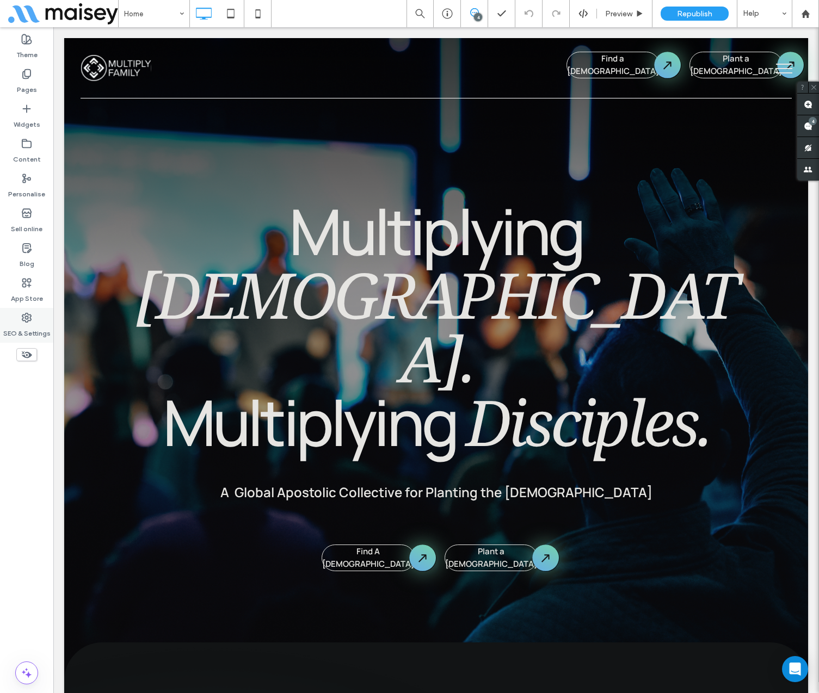
click at [33, 322] on div "SEO & Settings" at bounding box center [26, 325] width 53 height 35
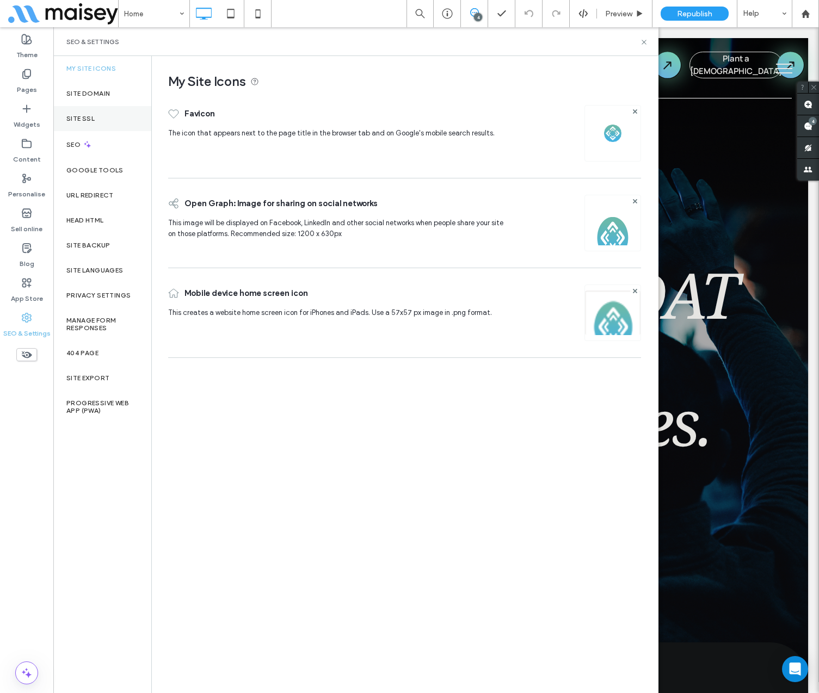
click at [87, 113] on div "Site SSL" at bounding box center [102, 118] width 98 height 25
click at [84, 90] on label "Site Domain" at bounding box center [88, 94] width 44 height 8
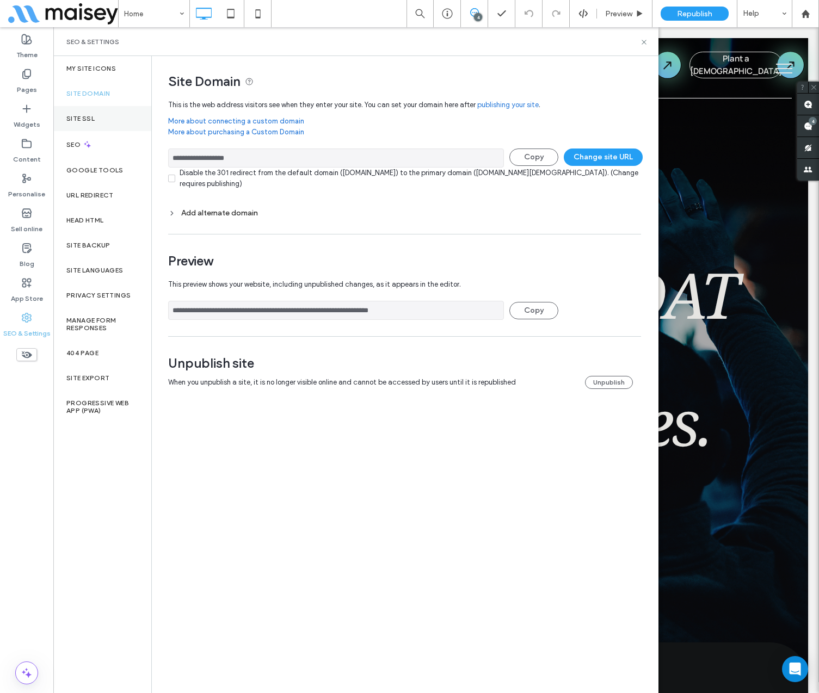
click at [72, 116] on label "Site SSL" at bounding box center [80, 119] width 28 height 8
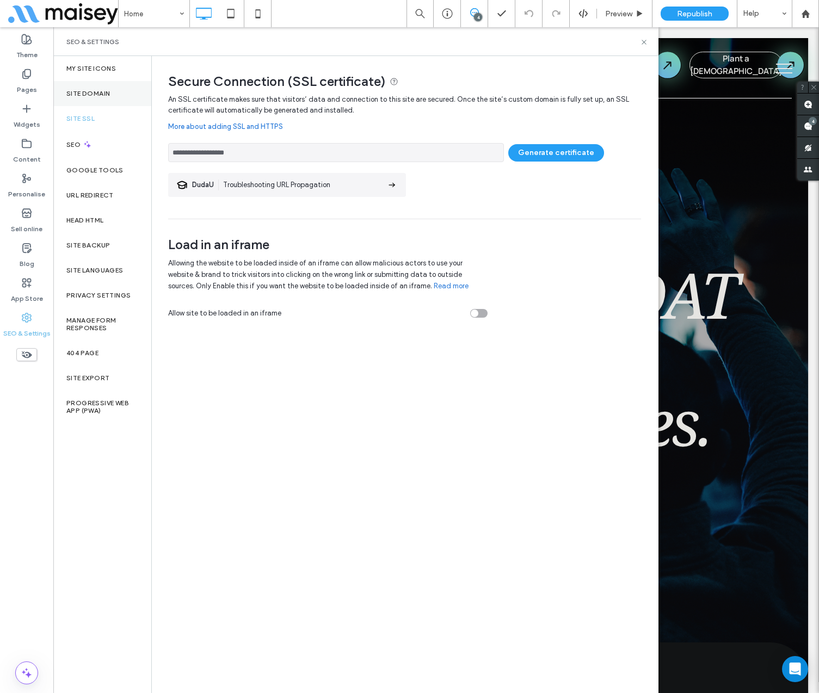
click at [79, 94] on label "Site Domain" at bounding box center [88, 94] width 44 height 8
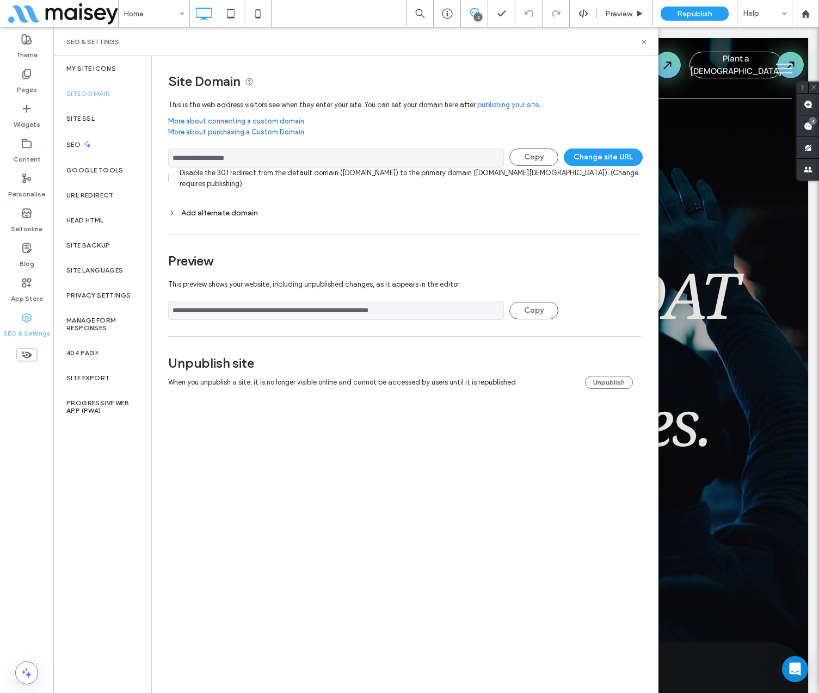
click at [176, 212] on div "Add alternate domain" at bounding box center [404, 212] width 473 height 9
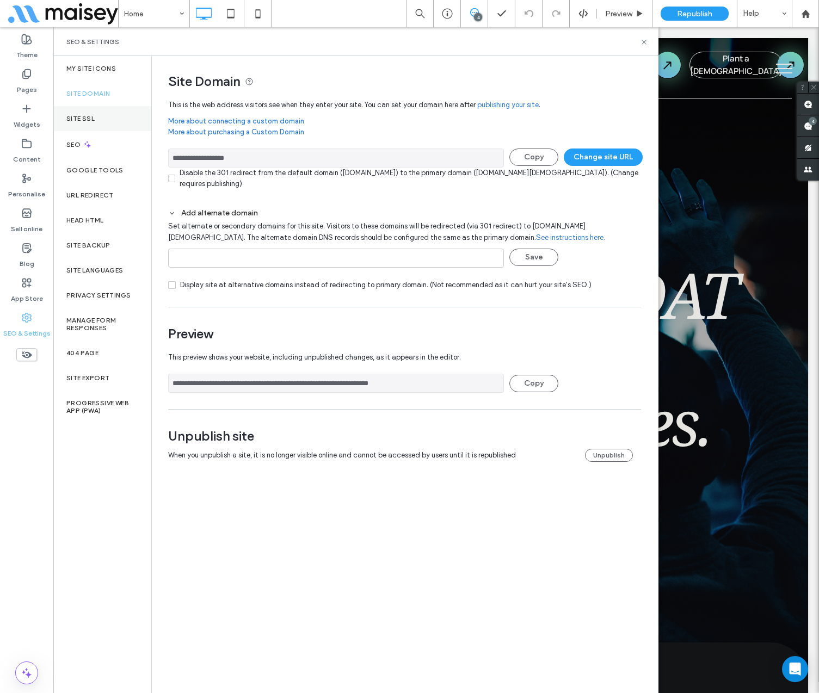
click at [84, 115] on label "Site SSL" at bounding box center [80, 119] width 28 height 8
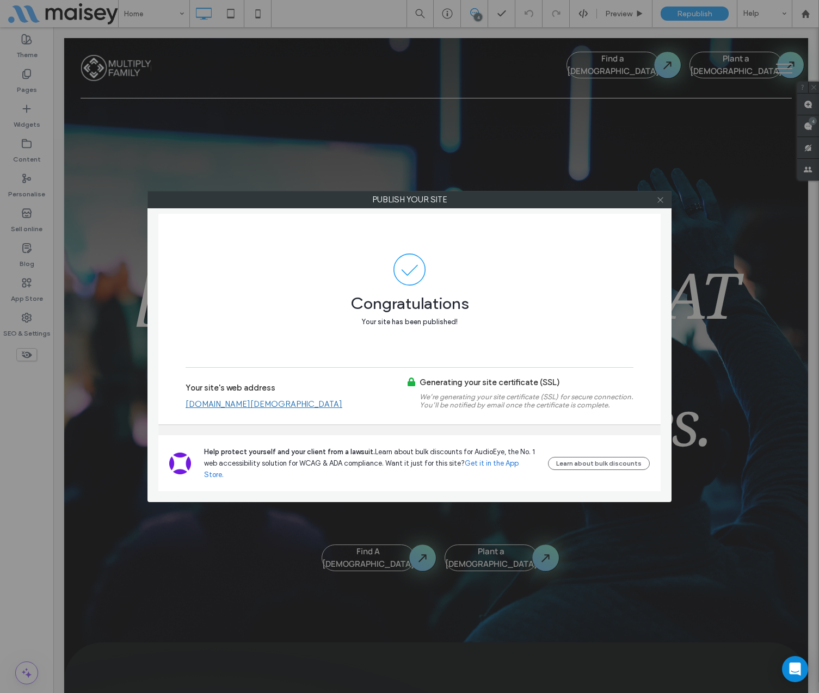
click at [661, 198] on use at bounding box center [659, 199] width 5 height 5
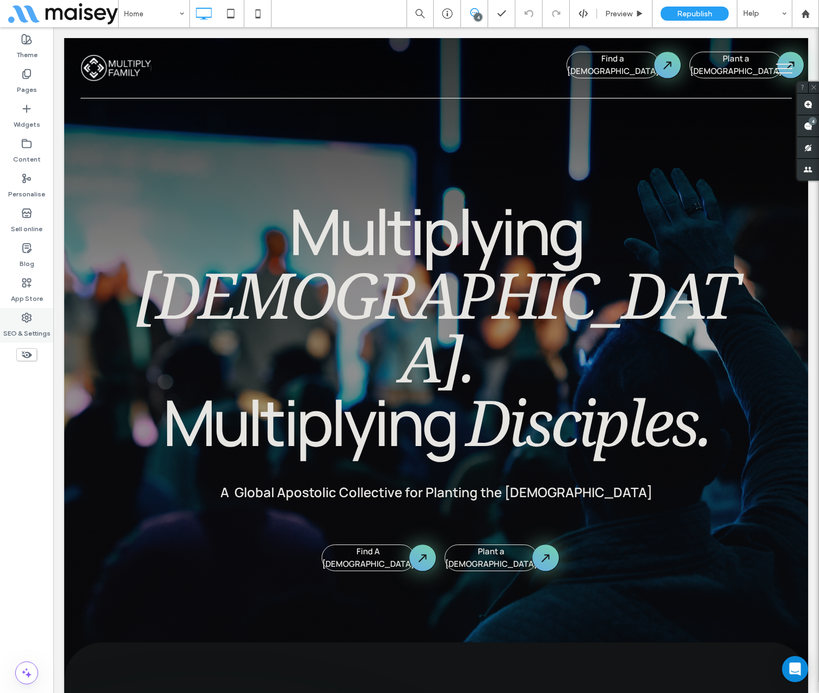
click at [19, 318] on div "SEO & Settings" at bounding box center [26, 325] width 53 height 35
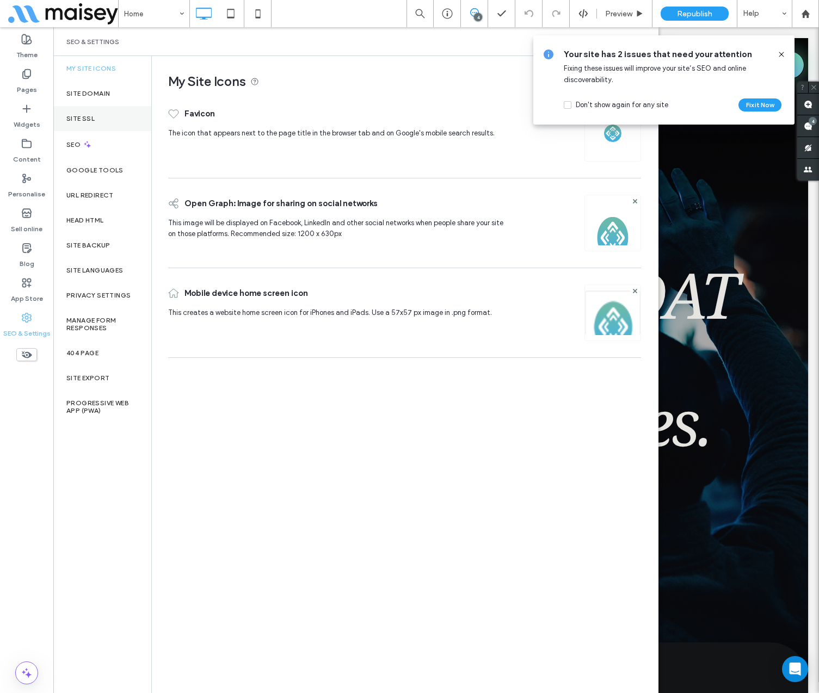
click at [84, 112] on div "Site SSL" at bounding box center [102, 118] width 98 height 25
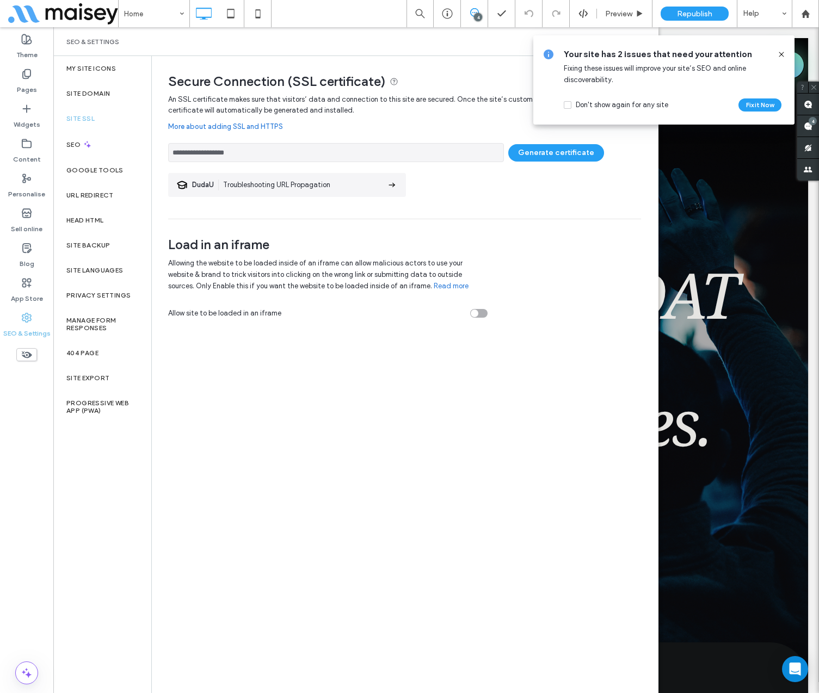
drag, startPoint x: 784, startPoint y: 59, endPoint x: 730, endPoint y: 32, distance: 60.4
click at [784, 59] on span at bounding box center [781, 54] width 9 height 12
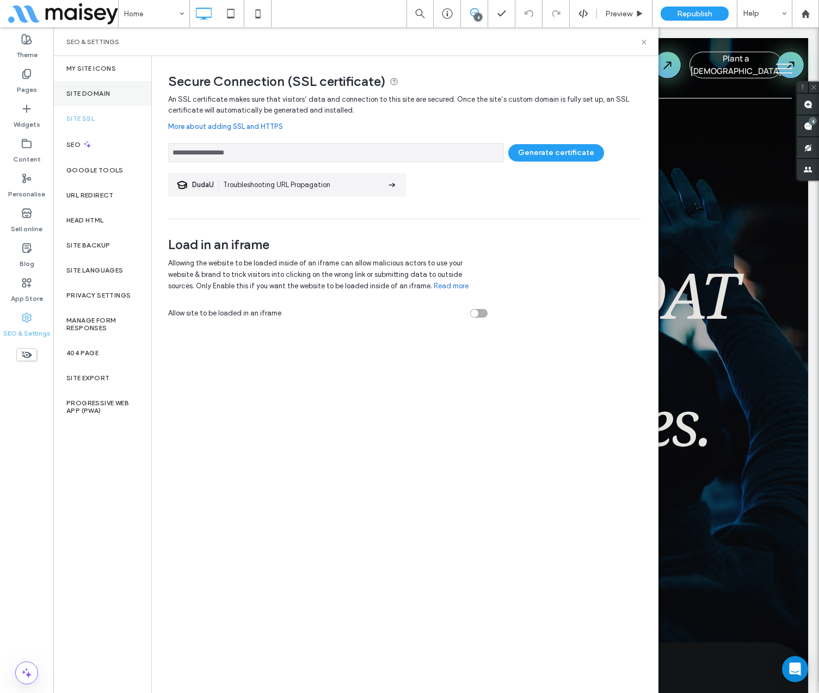
click at [89, 91] on label "Site Domain" at bounding box center [88, 94] width 44 height 8
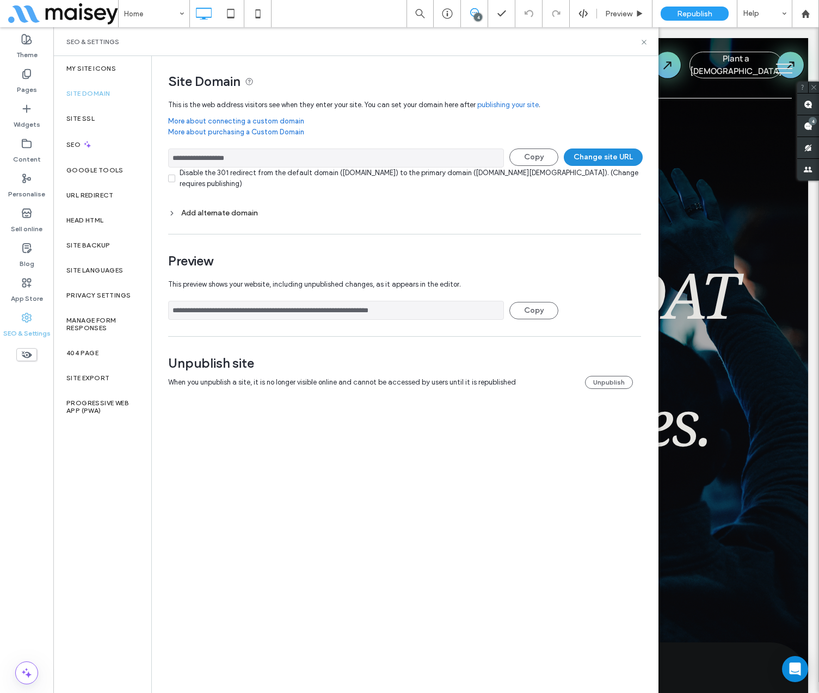
click at [621, 154] on button "Change site URL" at bounding box center [603, 157] width 79 height 17
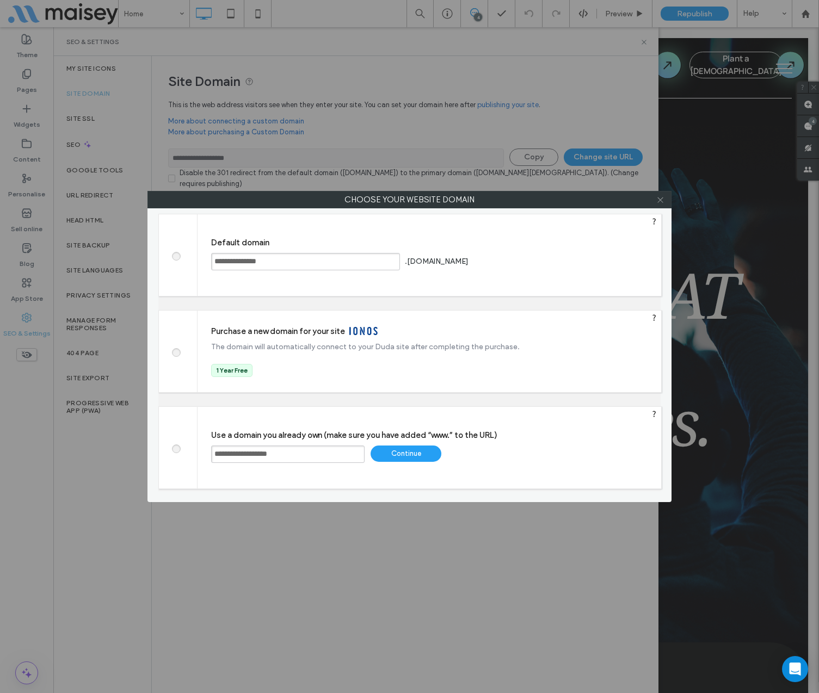
click at [663, 204] on span at bounding box center [660, 200] width 8 height 16
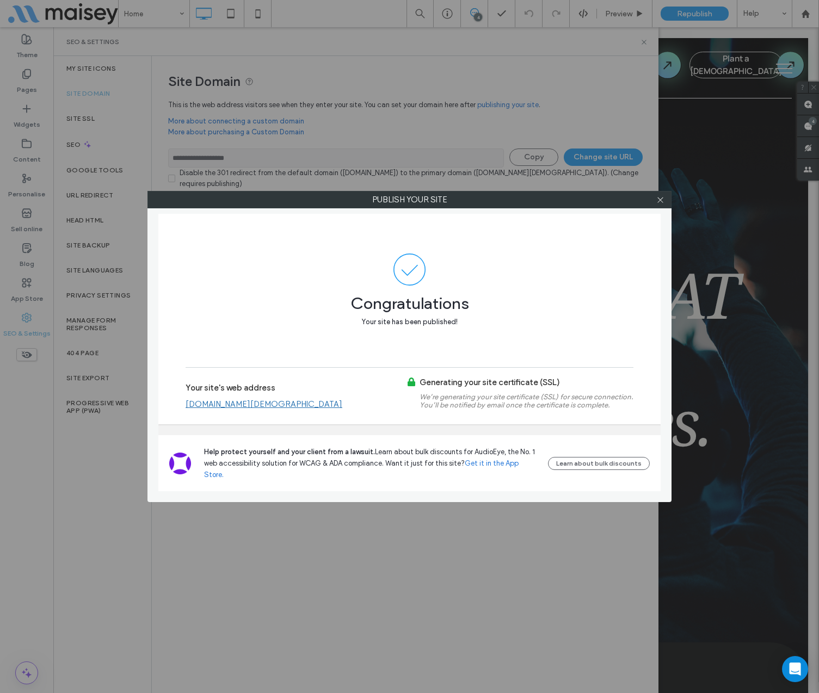
click at [664, 197] on div at bounding box center [660, 200] width 16 height 16
click at [661, 201] on icon at bounding box center [660, 200] width 8 height 8
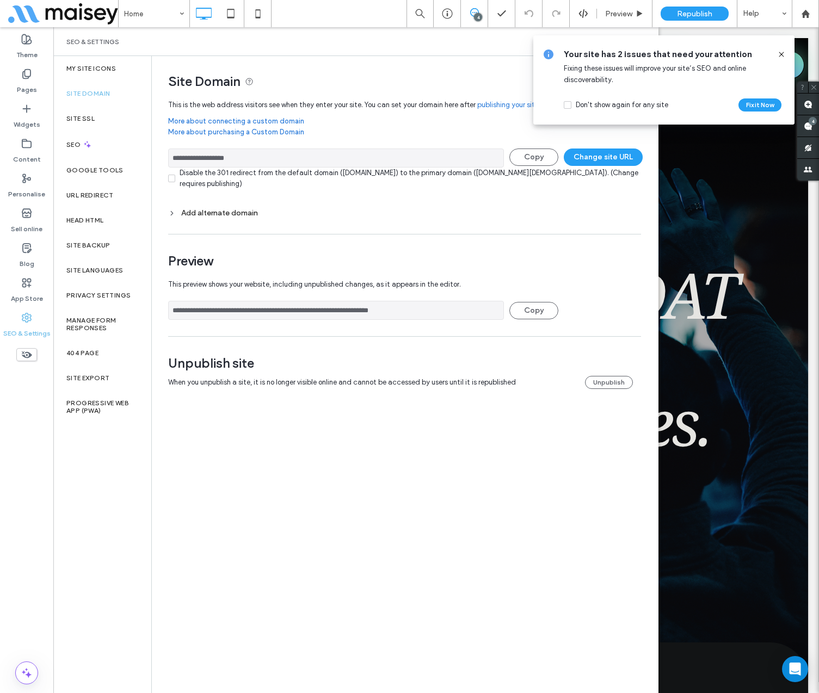
click at [784, 54] on icon at bounding box center [781, 54] width 9 height 9
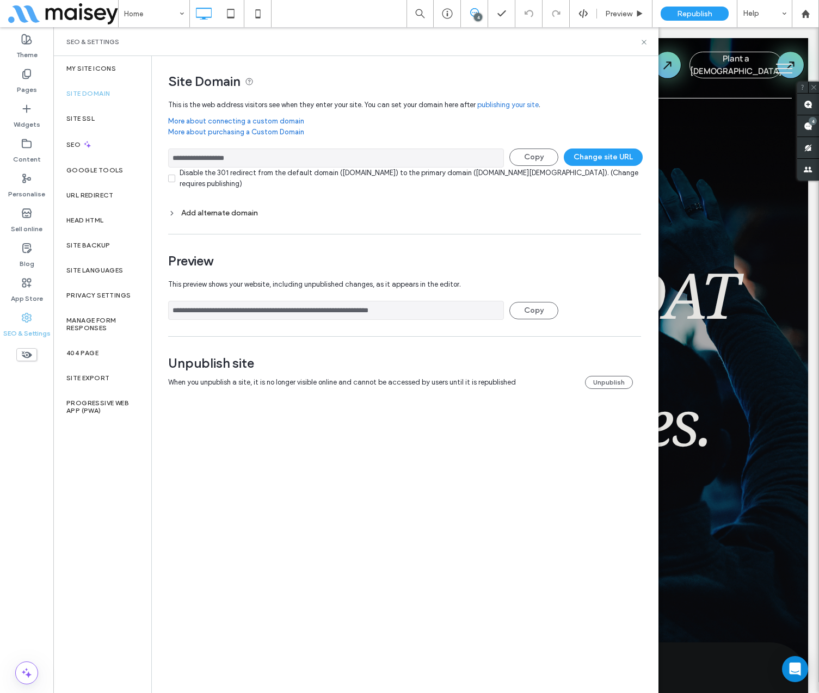
click at [404, 214] on div "Add alternate domain" at bounding box center [404, 212] width 473 height 9
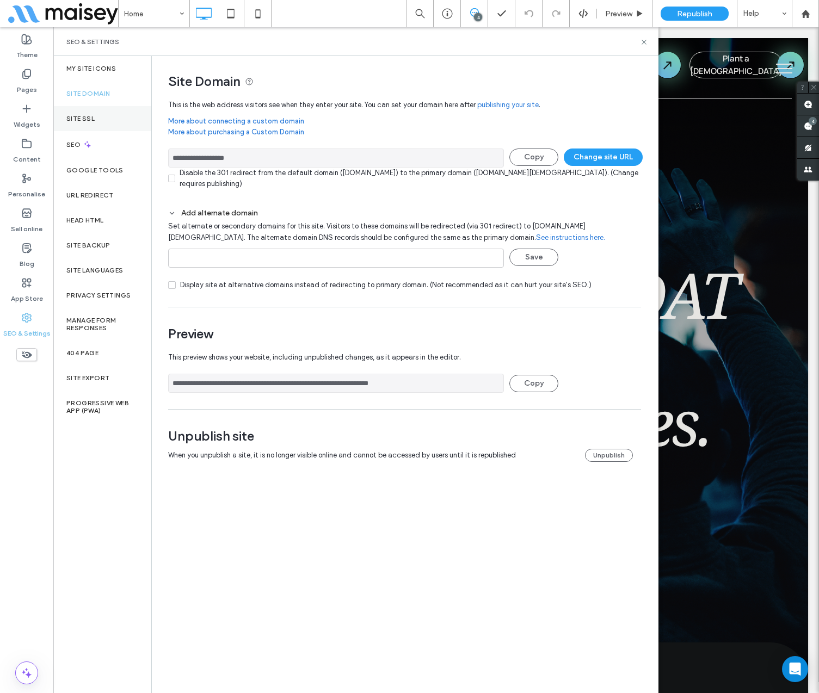
click at [92, 118] on label "Site SSL" at bounding box center [80, 119] width 28 height 8
